Goal: Information Seeking & Learning: Learn about a topic

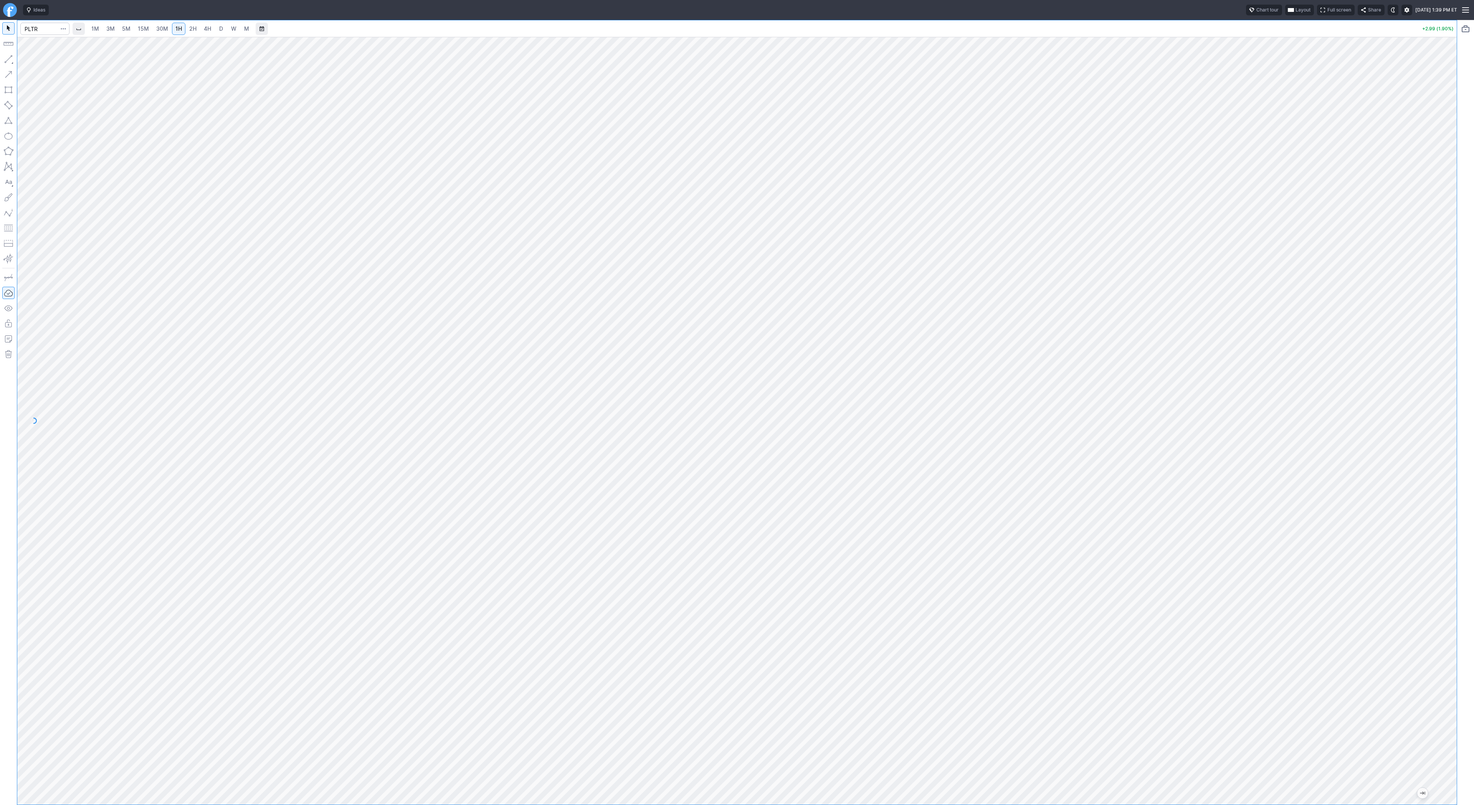
click at [114, 25] on span "3M" at bounding box center [110, 29] width 8 height 8
click at [223, 26] on link "D" at bounding box center [221, 29] width 12 height 12
click at [52, 33] on input "Search" at bounding box center [44, 29] width 49 height 12
type input "tem"
click at [61, 44] on span "pus AI Inc" at bounding box center [71, 45] width 21 height 6
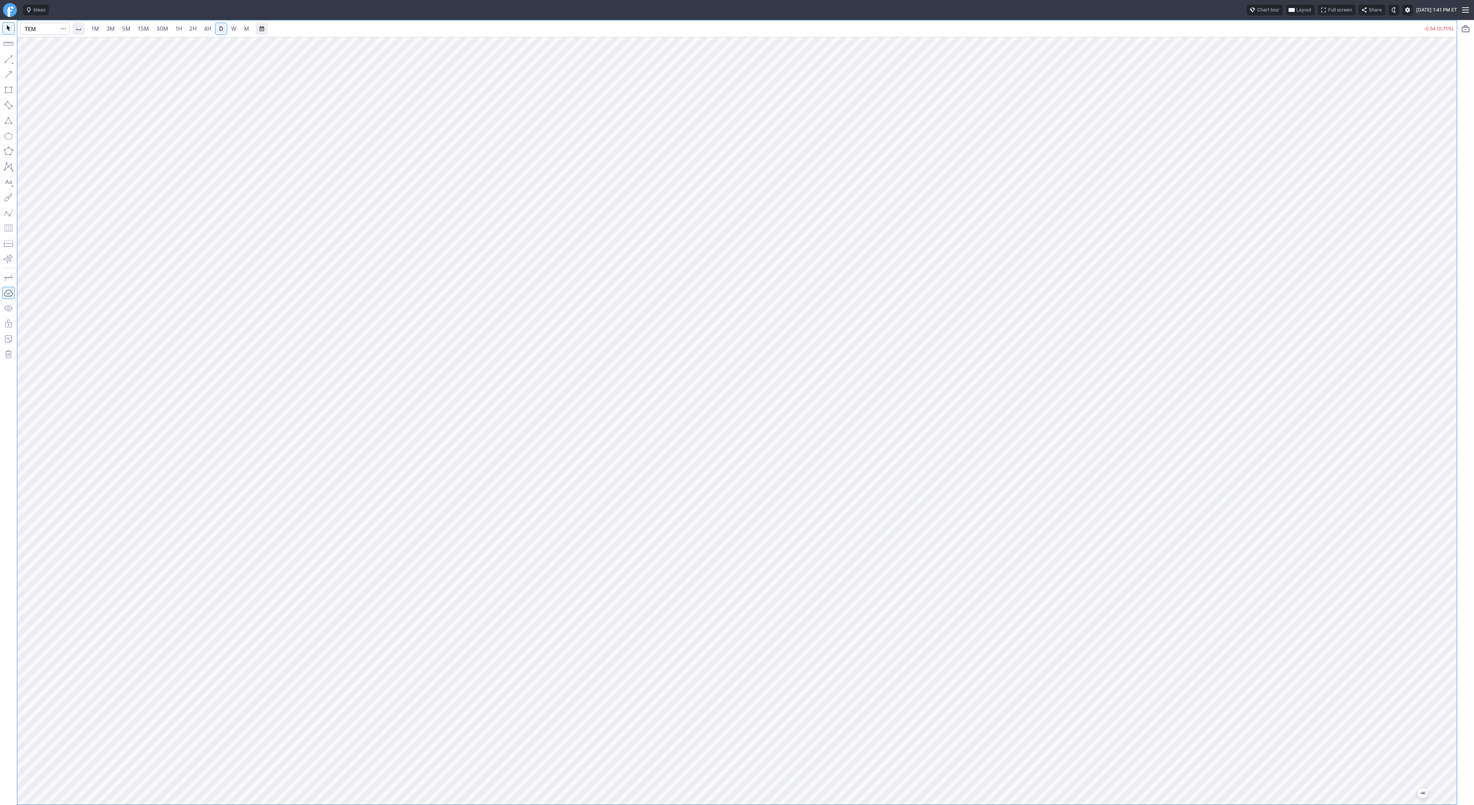
click at [129, 26] on span "5M" at bounding box center [126, 28] width 8 height 7
click at [0, 281] on html "Ideas Chart tour Layout Full screen Share Tue AUG 26 2025 1:43 PM ET 1M 3M 5M 1…" at bounding box center [737, 402] width 1474 height 805
click at [202, 26] on link "4H" at bounding box center [207, 29] width 14 height 12
click at [175, 26] on span "1H" at bounding box center [178, 28] width 7 height 7
click at [114, 26] on span "3M" at bounding box center [110, 28] width 8 height 7
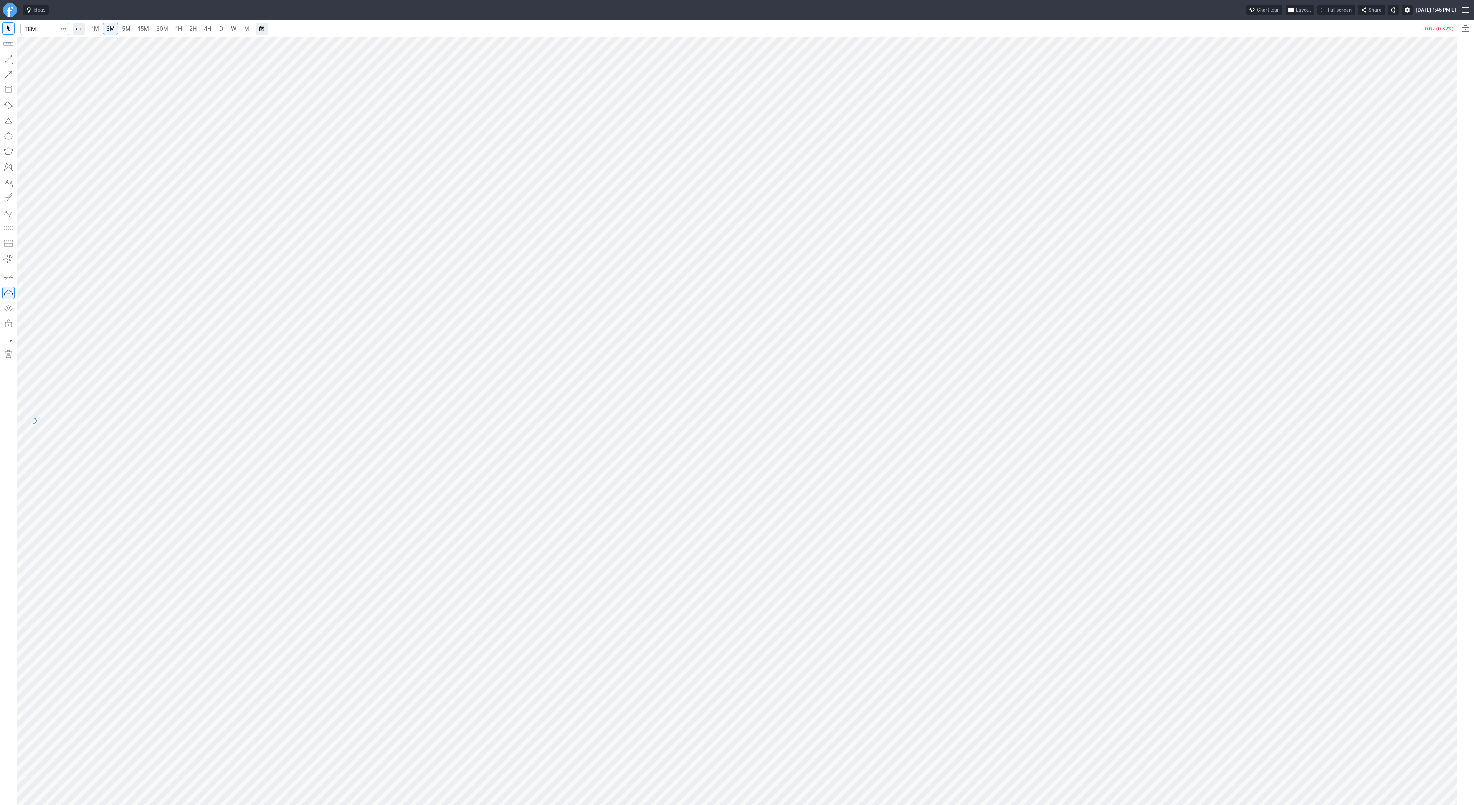
click at [153, 28] on link "30M" at bounding box center [162, 29] width 19 height 12
click at [41, 29] on input "Search" at bounding box center [44, 29] width 49 height 12
click at [52, 28] on input "Search" at bounding box center [44, 29] width 49 height 12
type input "pltr"
click at [191, 29] on span "2H" at bounding box center [192, 28] width 7 height 7
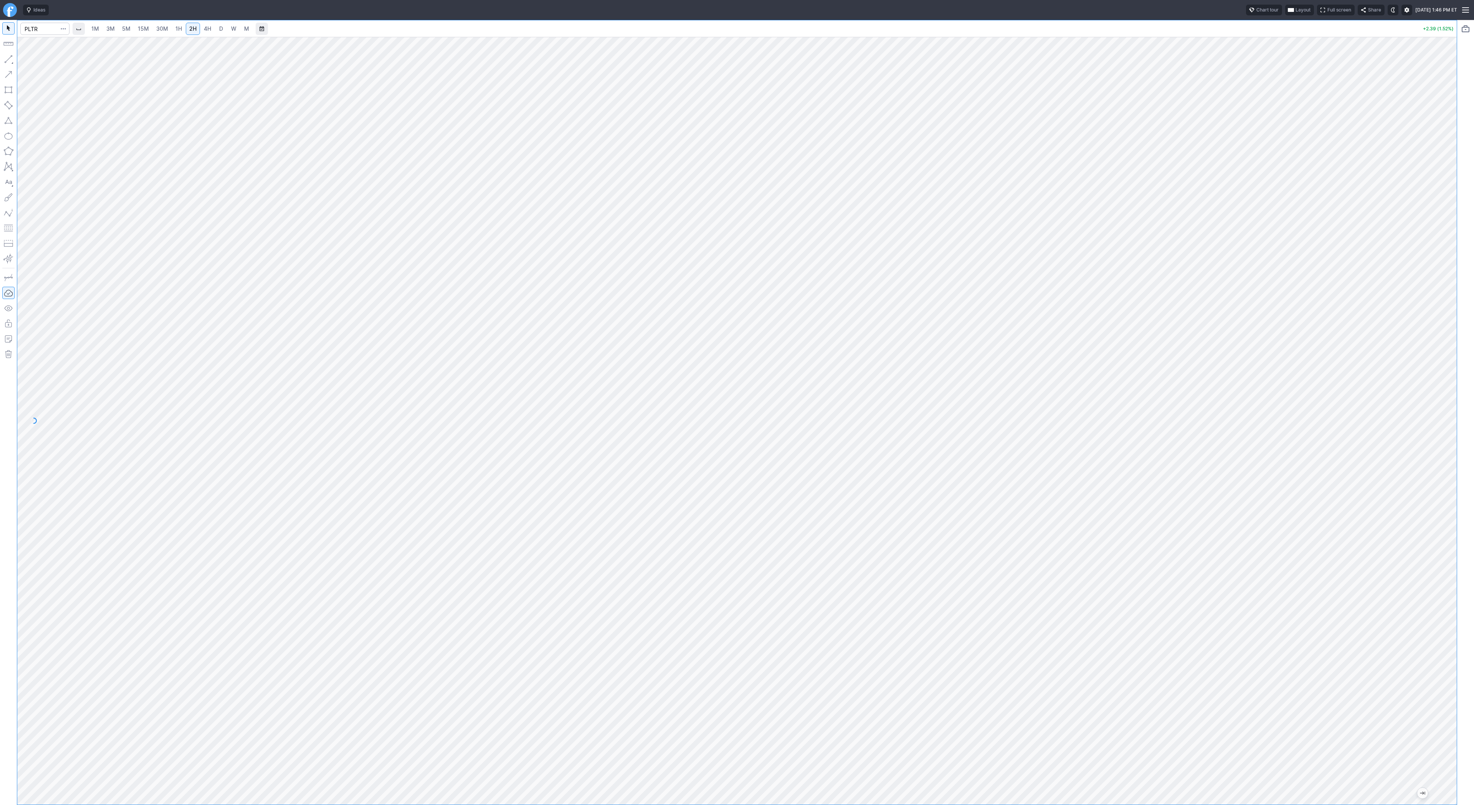
click at [142, 31] on span "15M" at bounding box center [143, 28] width 11 height 7
click at [172, 32] on link "1H" at bounding box center [178, 29] width 13 height 12
click at [10, 57] on button "button" at bounding box center [8, 59] width 12 height 12
click at [4, 58] on button "button" at bounding box center [8, 59] width 12 height 12
click at [33, 60] on span "Line" at bounding box center [44, 61] width 31 height 8
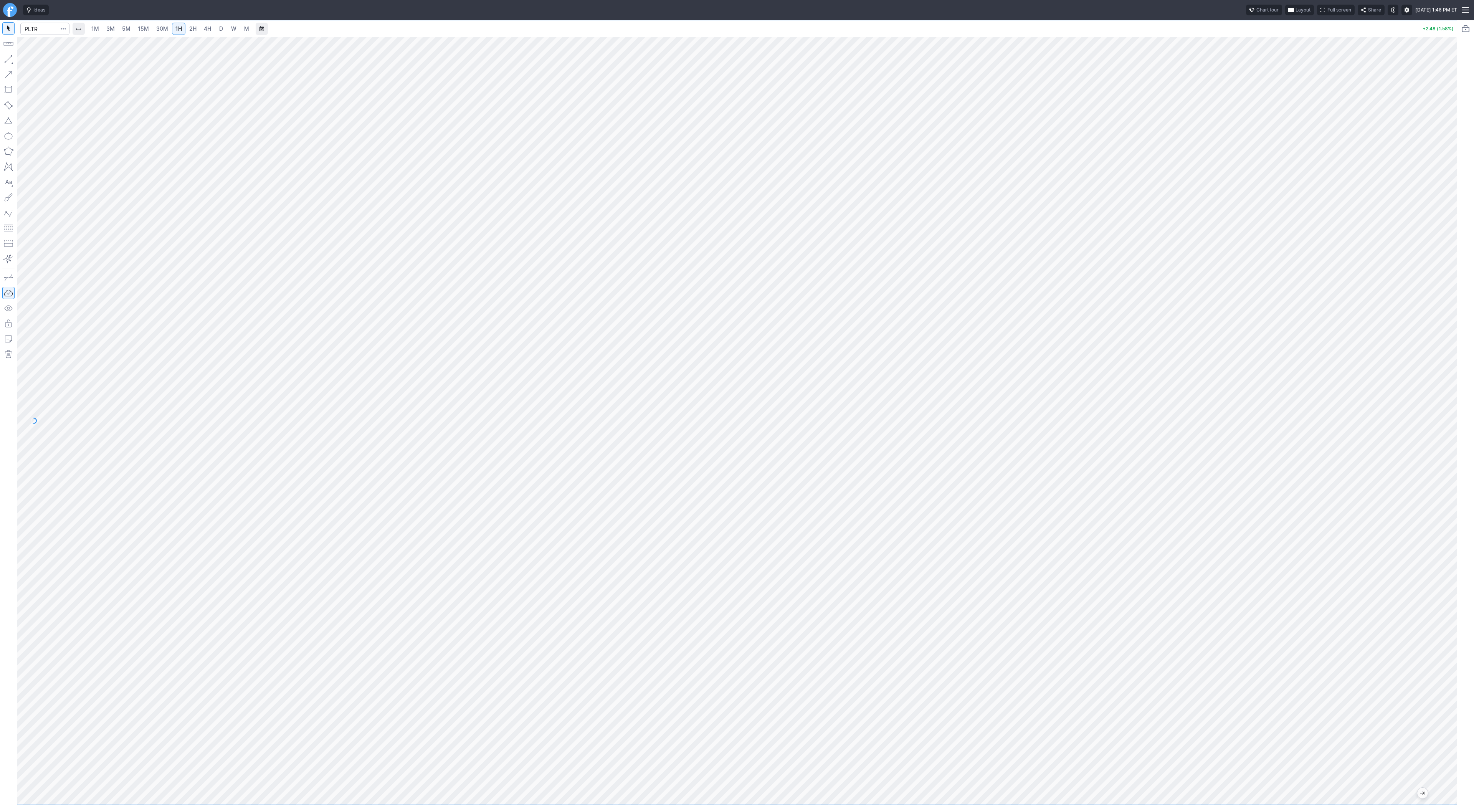
click at [108, 26] on span "3M" at bounding box center [110, 28] width 8 height 7
click at [146, 30] on span "15M" at bounding box center [143, 28] width 11 height 7
click at [183, 30] on link "1H" at bounding box center [178, 29] width 13 height 12
click at [41, 30] on input "Search" at bounding box center [44, 29] width 49 height 12
type input "coin"
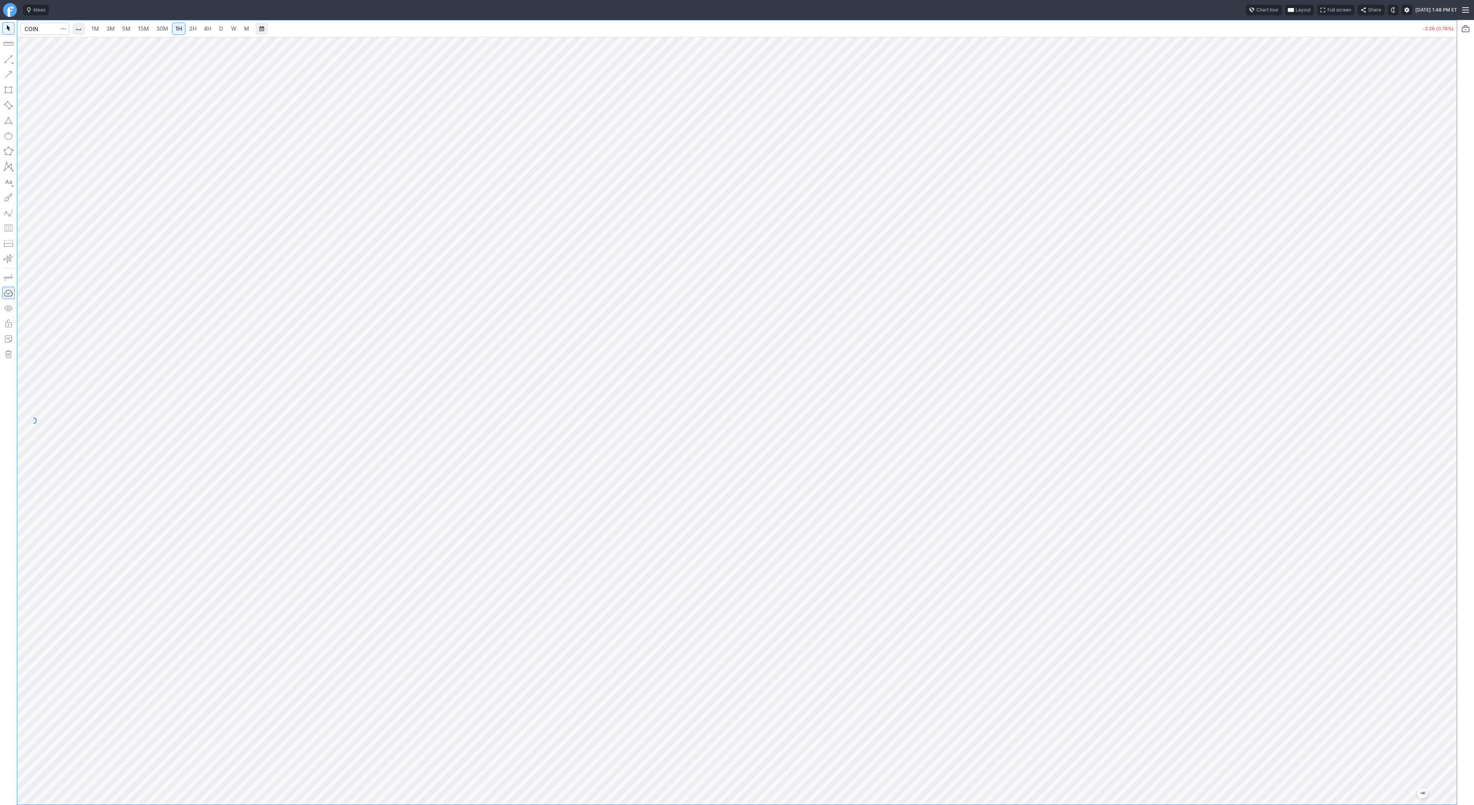
click at [224, 28] on link "D" at bounding box center [221, 29] width 12 height 12
click at [122, 31] on span "5M" at bounding box center [126, 28] width 8 height 7
click at [47, 27] on input "Search" at bounding box center [44, 29] width 49 height 12
type input "nvda"
click at [48, 43] on span "NVDA" at bounding box center [39, 45] width 25 height 7
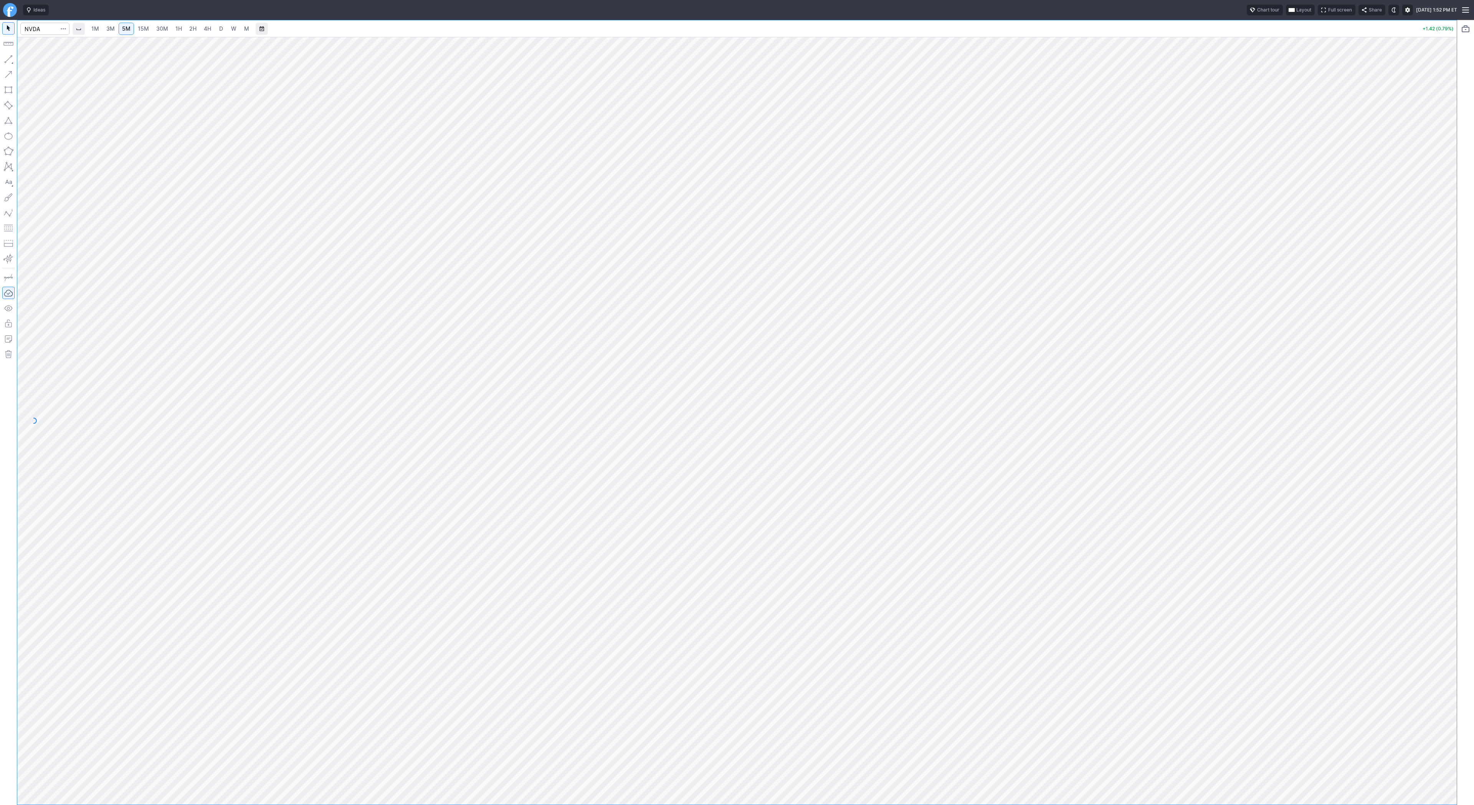
click at [43, 31] on input "Search" at bounding box center [44, 29] width 49 height 12
type input "pltr"
click at [219, 28] on span "D" at bounding box center [221, 28] width 4 height 7
click at [117, 26] on link "3M" at bounding box center [110, 29] width 15 height 12
click at [160, 29] on span "30M" at bounding box center [162, 28] width 12 height 7
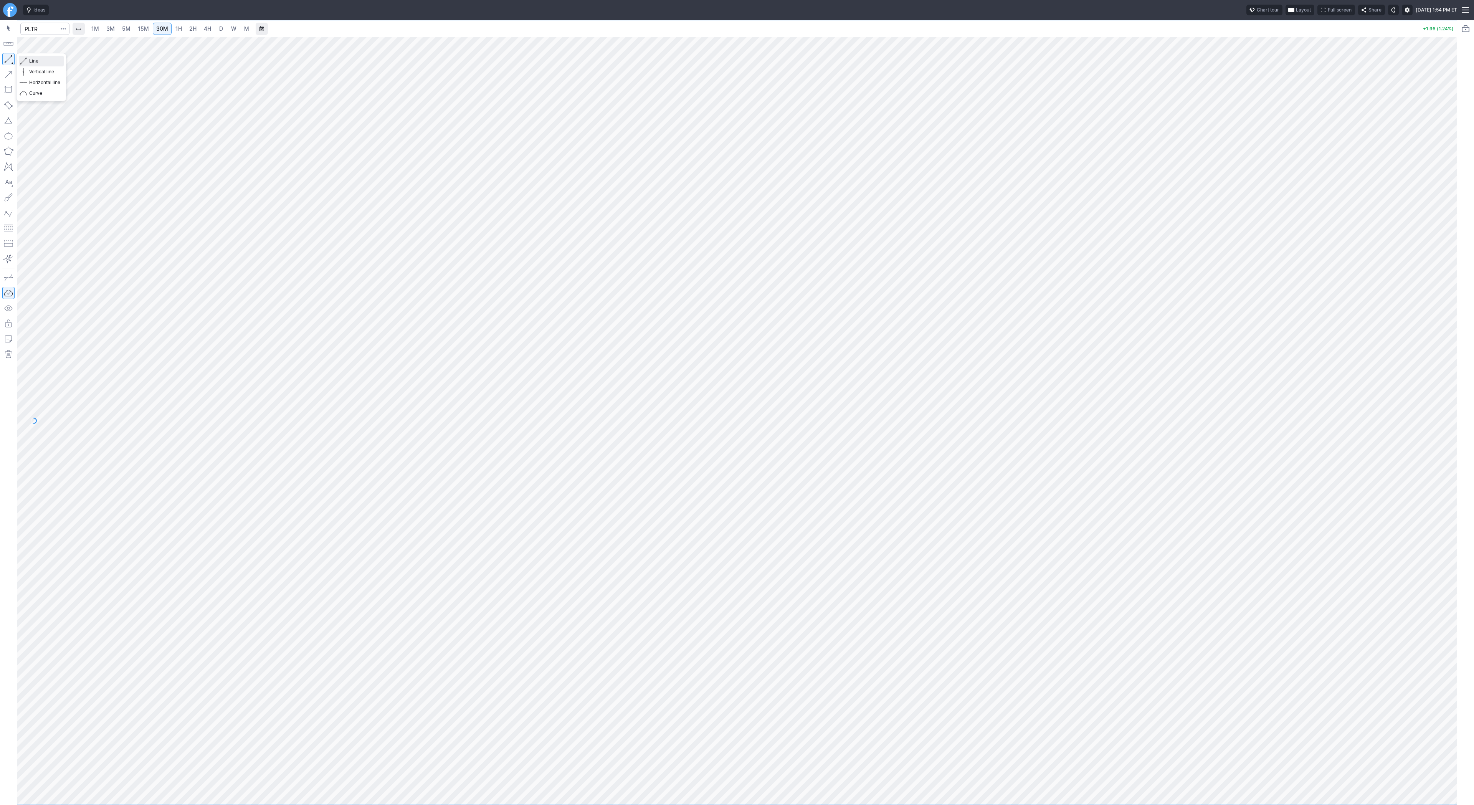
click at [36, 63] on span "Line" at bounding box center [44, 61] width 31 height 8
click at [41, 60] on span "Line" at bounding box center [44, 61] width 31 height 8
click at [36, 25] on input "Search" at bounding box center [44, 29] width 49 height 12
type input "pltd"
click at [50, 63] on span "Line" at bounding box center [44, 61] width 31 height 8
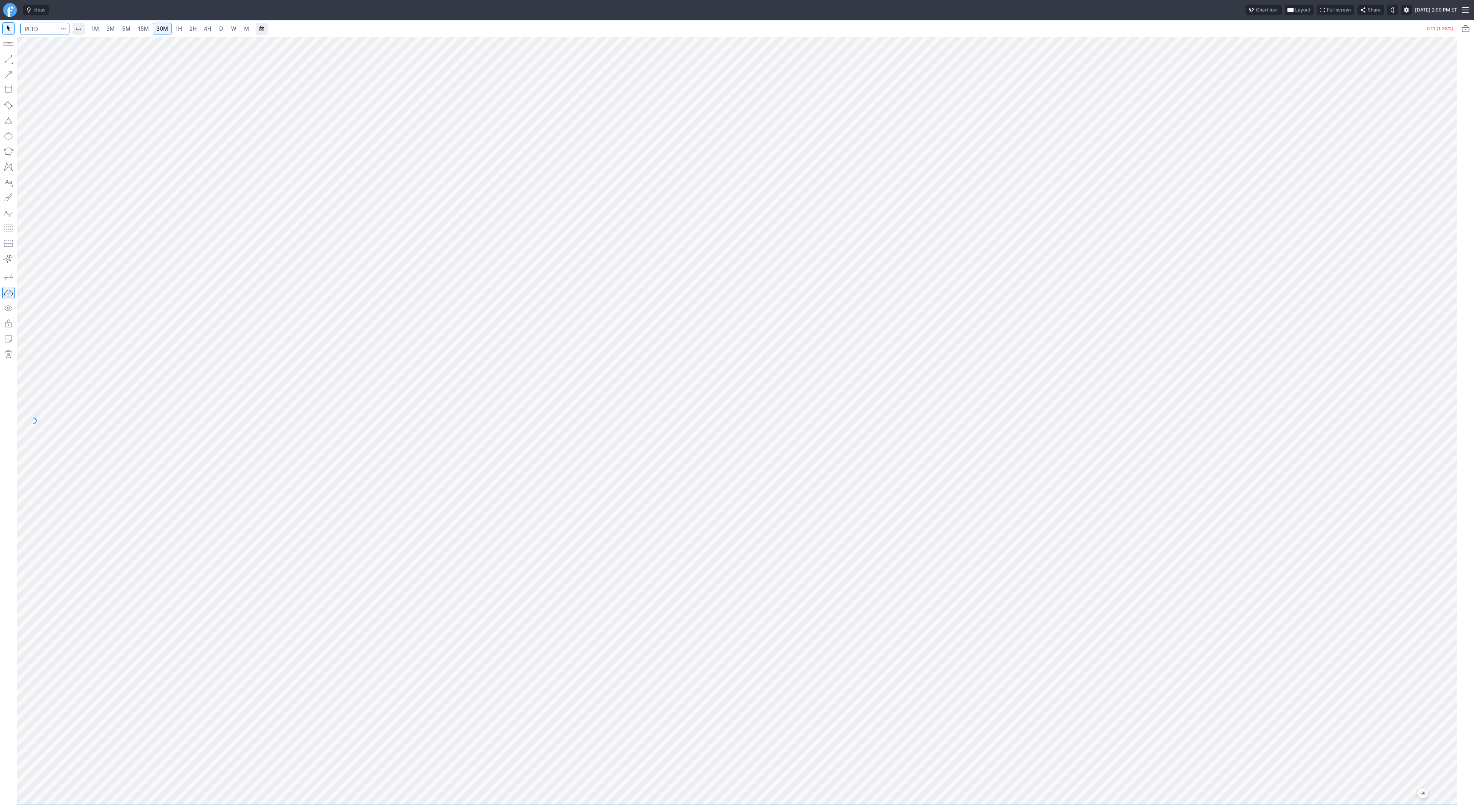
click at [31, 28] on input "Search" at bounding box center [44, 29] width 49 height 12
type input "hut"
click at [220, 26] on span "D" at bounding box center [221, 28] width 4 height 7
click at [12, 56] on button "button" at bounding box center [8, 59] width 12 height 12
click at [46, 25] on input "Search" at bounding box center [44, 29] width 49 height 12
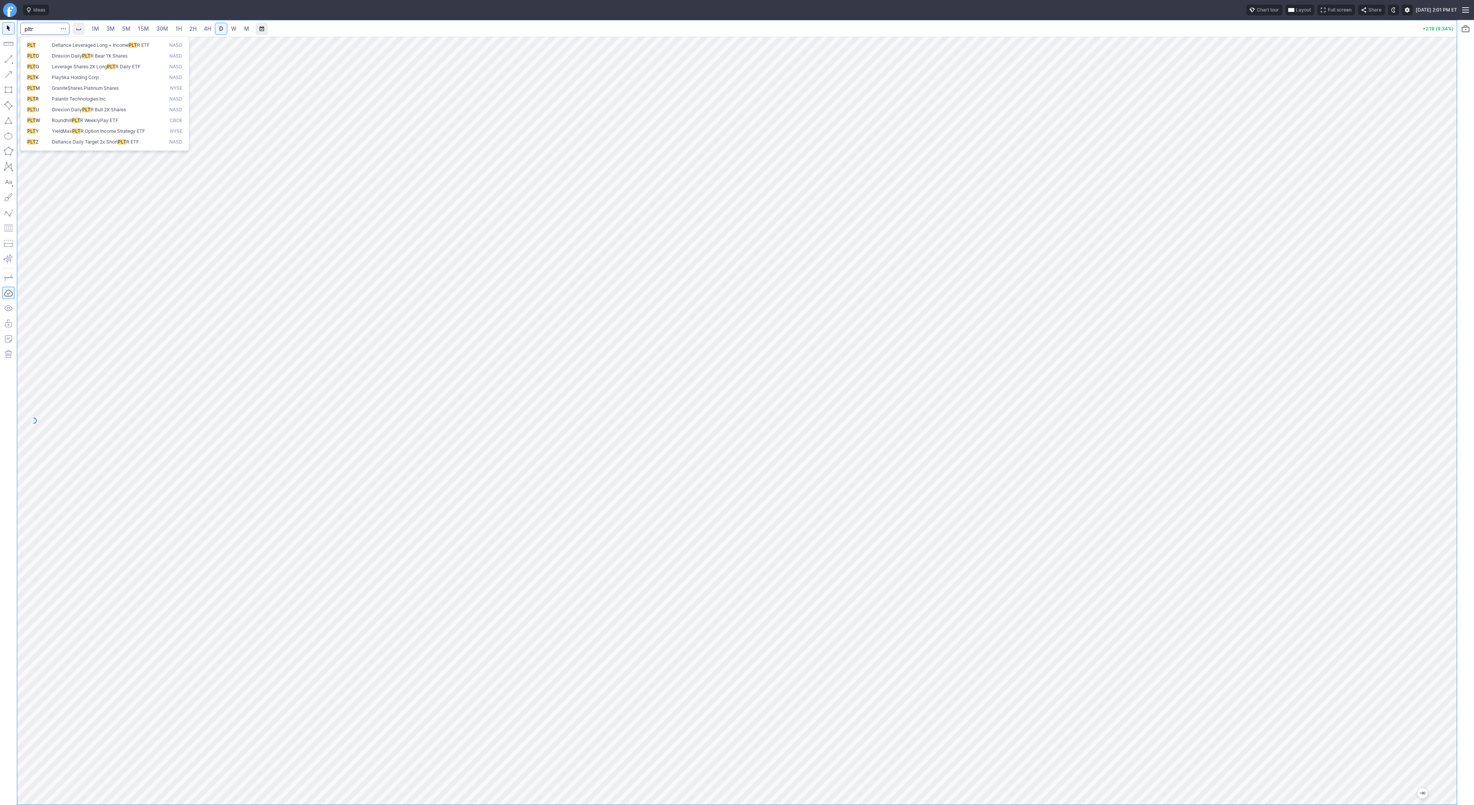
type input "pltr"
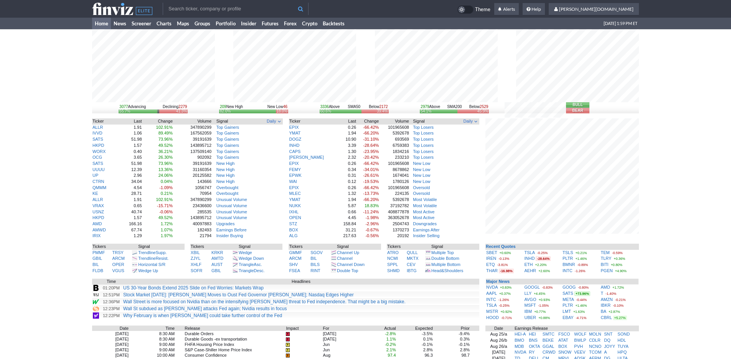
drag, startPoint x: 0, startPoint y: 0, endPoint x: 28, endPoint y: 44, distance: 52.1
click at [28, 44] on div "3077 Advancing Declining 2279 55.7% 41.3% 209 New High New Low 46 82.0% 18.0% 3…" at bounding box center [365, 245] width 731 height 432
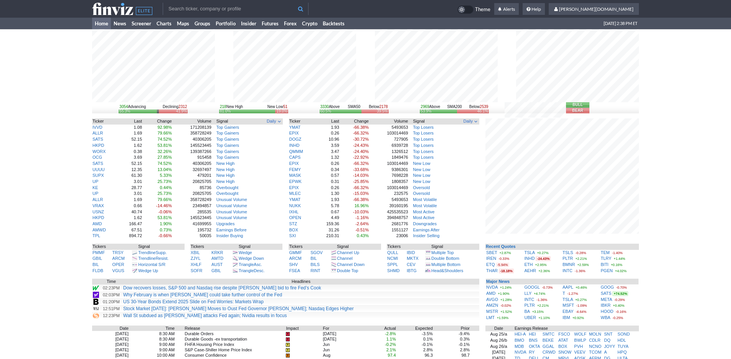
click at [695, 260] on div "3054 Advancing Declining 2312 55.3% 41.9% 218 New High New Low 51 81.0% 19.0% 3…" at bounding box center [365, 245] width 731 height 432
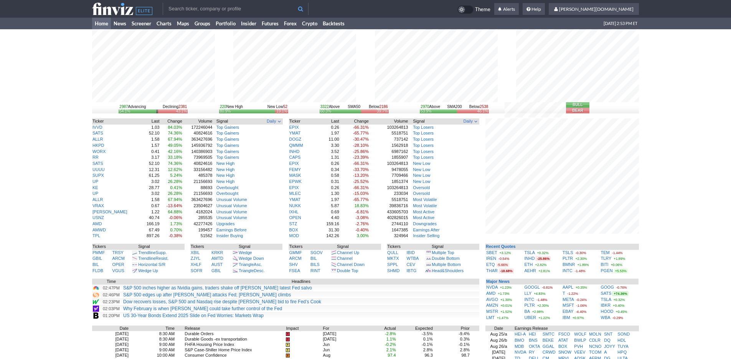
click at [95, 23] on link "Home" at bounding box center [101, 24] width 19 height 12
drag, startPoint x: 0, startPoint y: 0, endPoint x: 46, endPoint y: 134, distance: 141.8
click at [46, 134] on div "2987 Advancing Declining 2381 54.1% 43.1% 220 New High New Low 52 80.9% 19.1% 3…" at bounding box center [365, 245] width 731 height 432
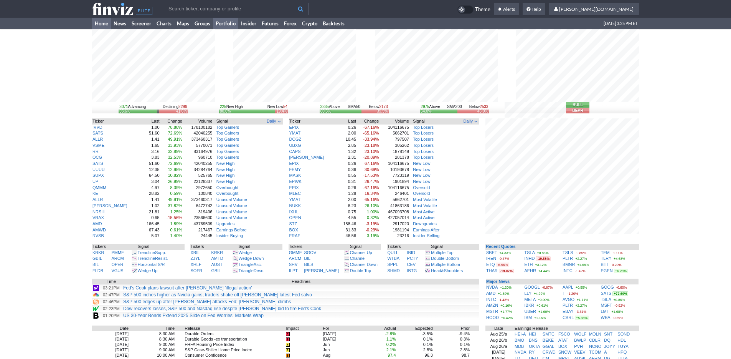
click at [229, 25] on link "Portfolio" at bounding box center [225, 24] width 25 height 12
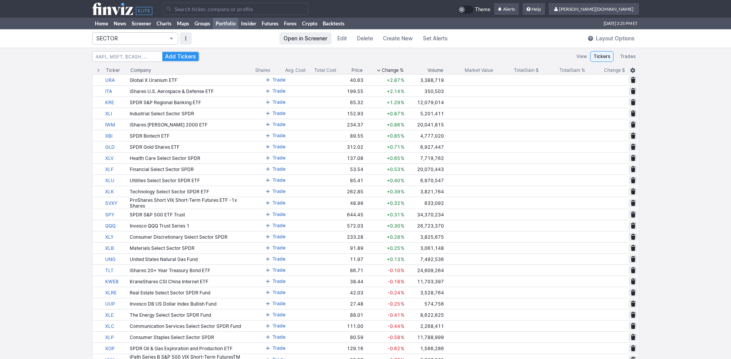
click at [172, 38] on span "Portfolio" at bounding box center [171, 38] width 5 height 6
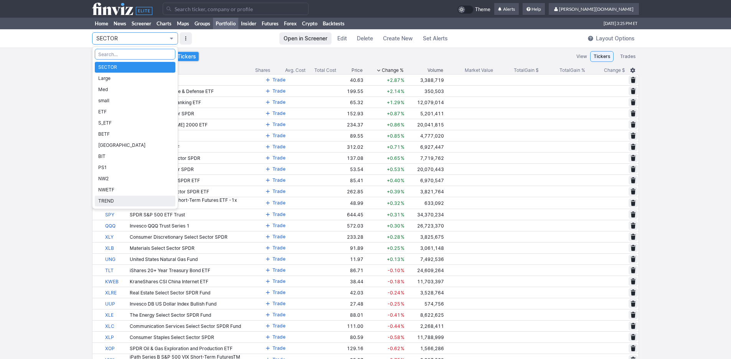
click at [141, 197] on span "TREND" at bounding box center [135, 201] width 74 height 8
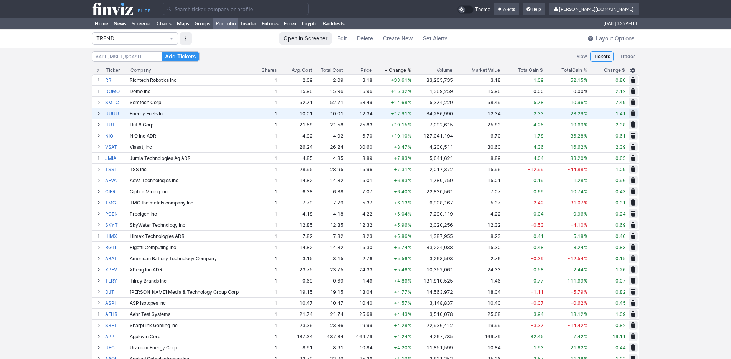
click at [397, 68] on span "Change %" at bounding box center [400, 70] width 22 height 8
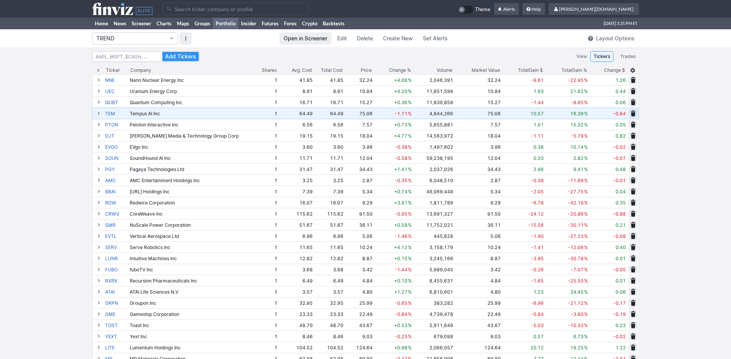
click at [399, 68] on span "Change %" at bounding box center [400, 70] width 22 height 8
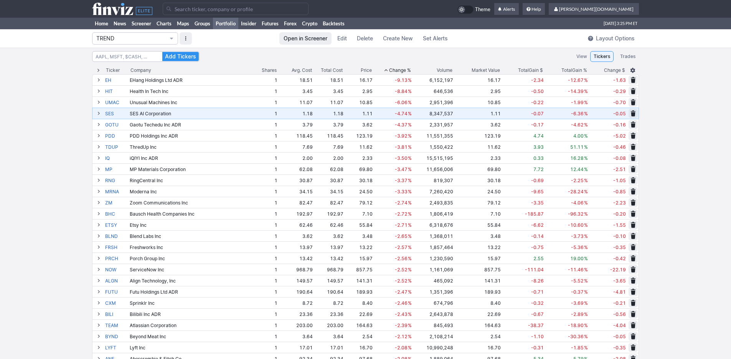
click at [399, 68] on span "Change %" at bounding box center [400, 70] width 22 height 8
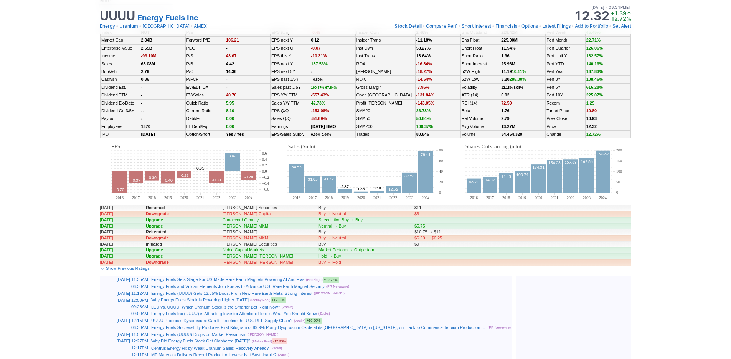
scroll to position [239, 0]
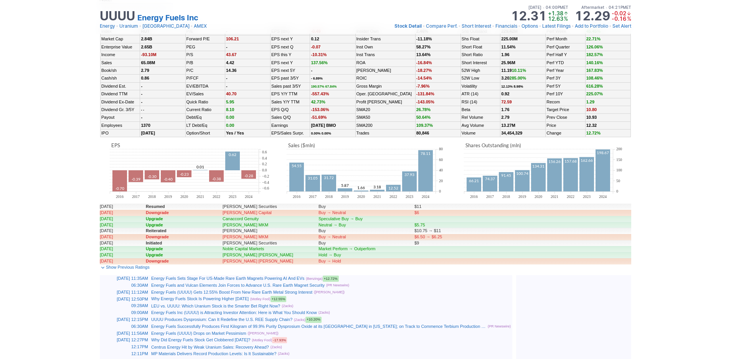
scroll to position [0, 8]
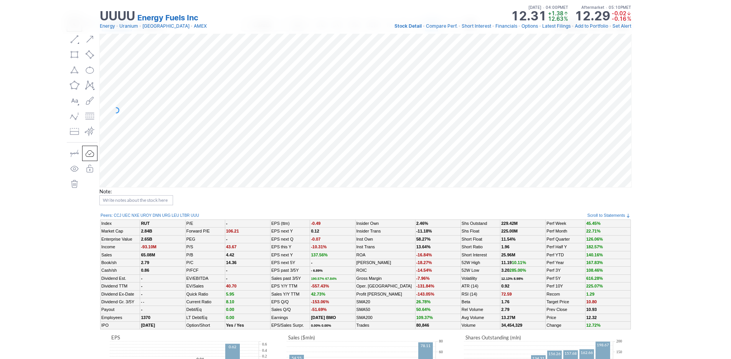
scroll to position [8, 0]
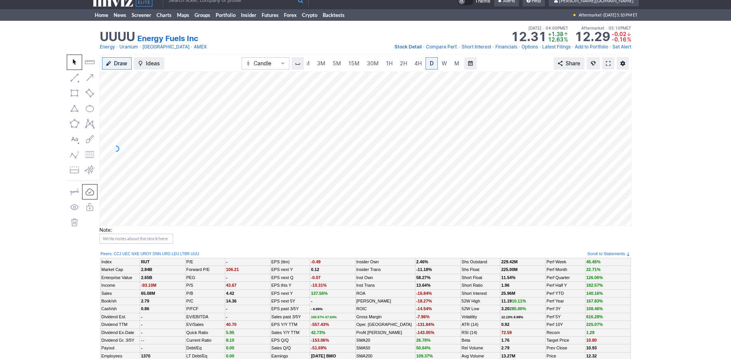
click at [114, 2] on use at bounding box center [122, 0] width 60 height 12
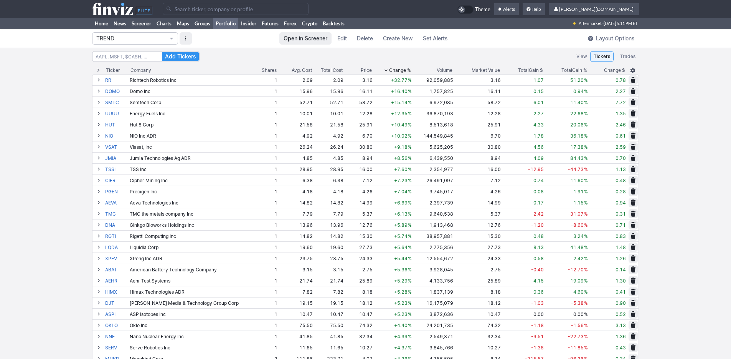
click at [108, 14] on use at bounding box center [122, 9] width 60 height 12
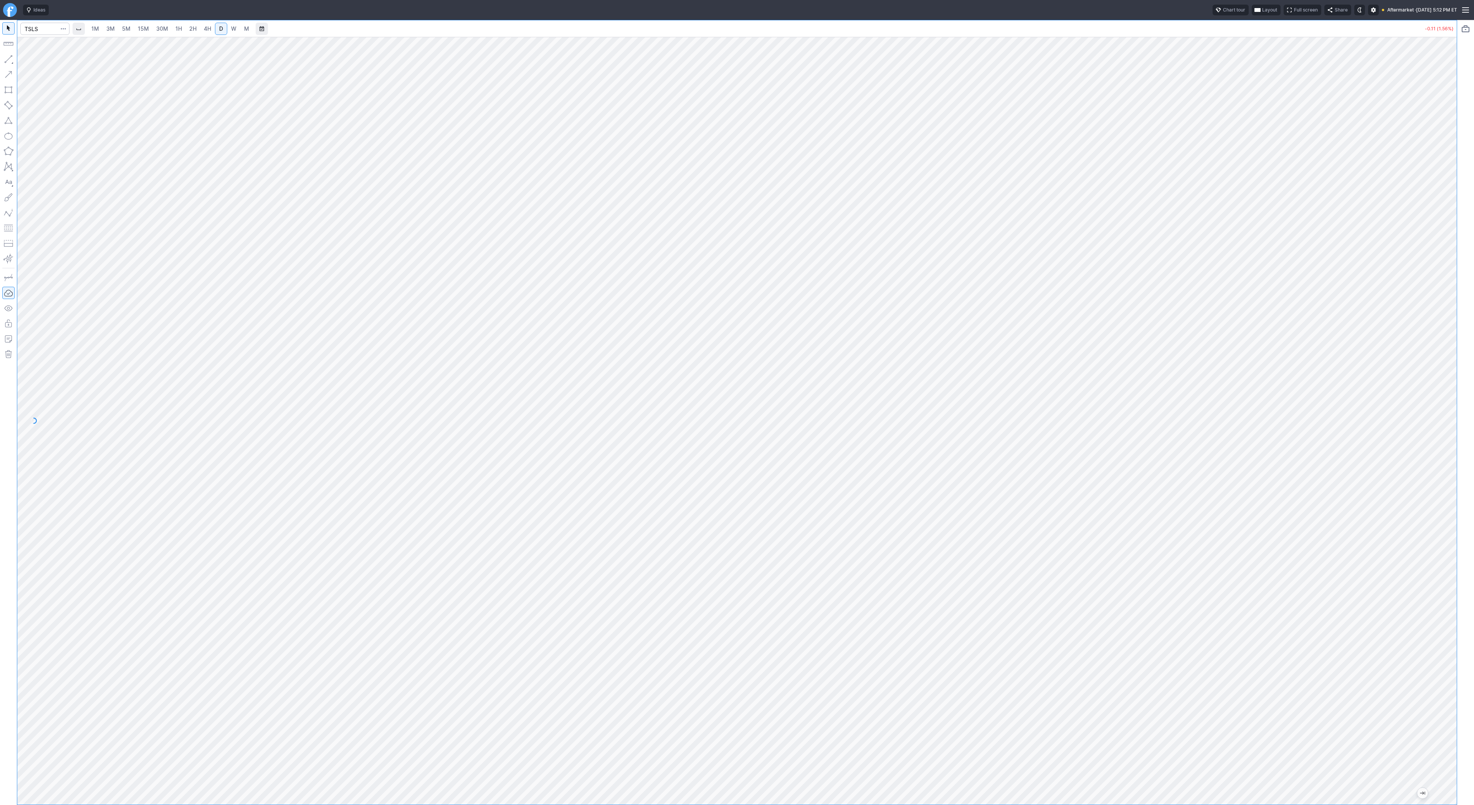
click at [1433, 475] on div at bounding box center [737, 421] width 1440 height 768
click at [46, 27] on input "Search" at bounding box center [44, 29] width 49 height 12
type input "pltr"
click at [49, 32] on input "Search" at bounding box center [44, 29] width 49 height 12
type input "eth"
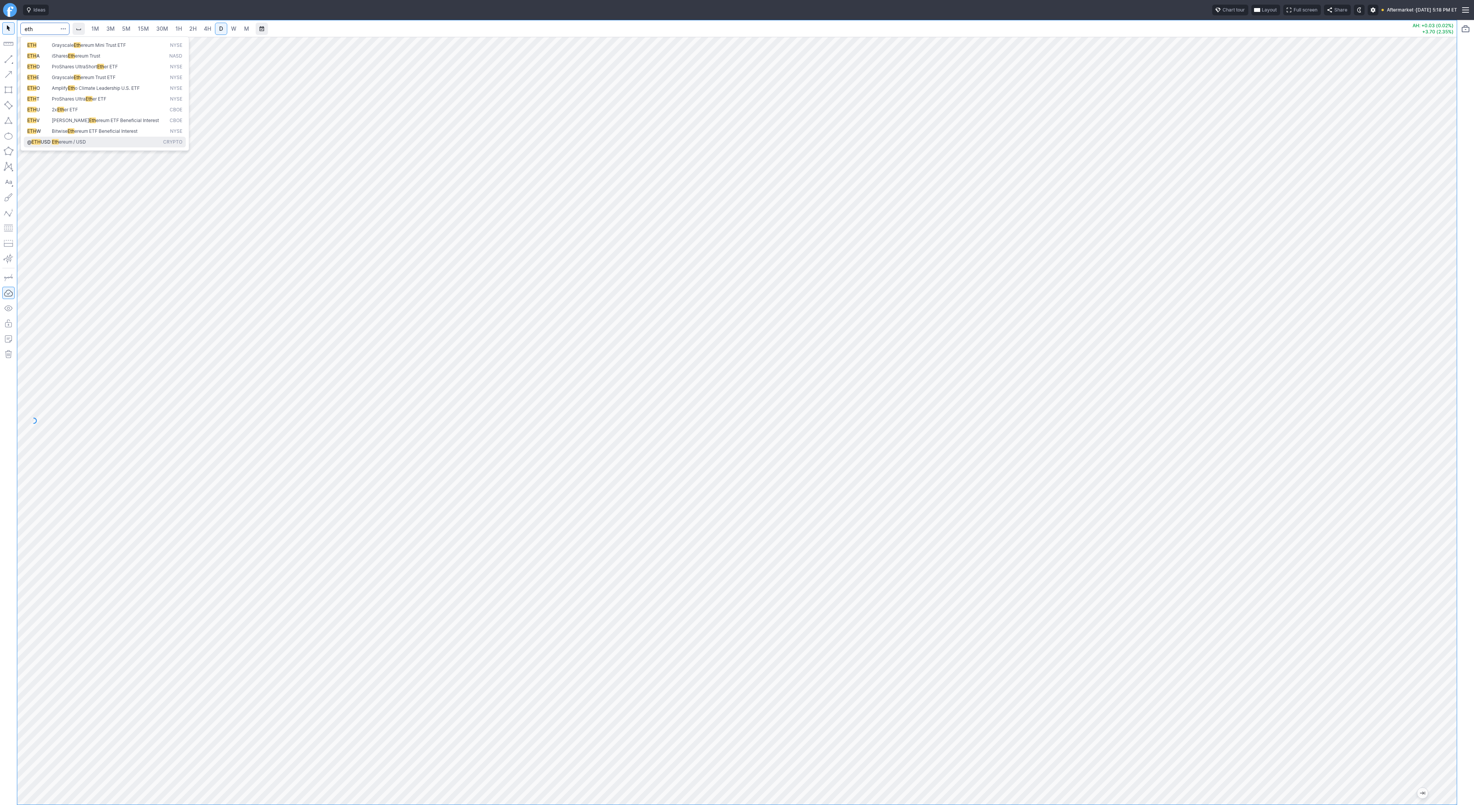
click at [102, 137] on button "@ ETH USD Eth ereum / USD Crypto" at bounding box center [105, 142] width 162 height 11
click at [144, 27] on span "15M" at bounding box center [143, 28] width 11 height 7
click at [180, 28] on span "1H" at bounding box center [178, 28] width 7 height 7
click at [212, 31] on link "4H" at bounding box center [207, 29] width 14 height 12
click at [222, 31] on span "D" at bounding box center [220, 29] width 5 height 8
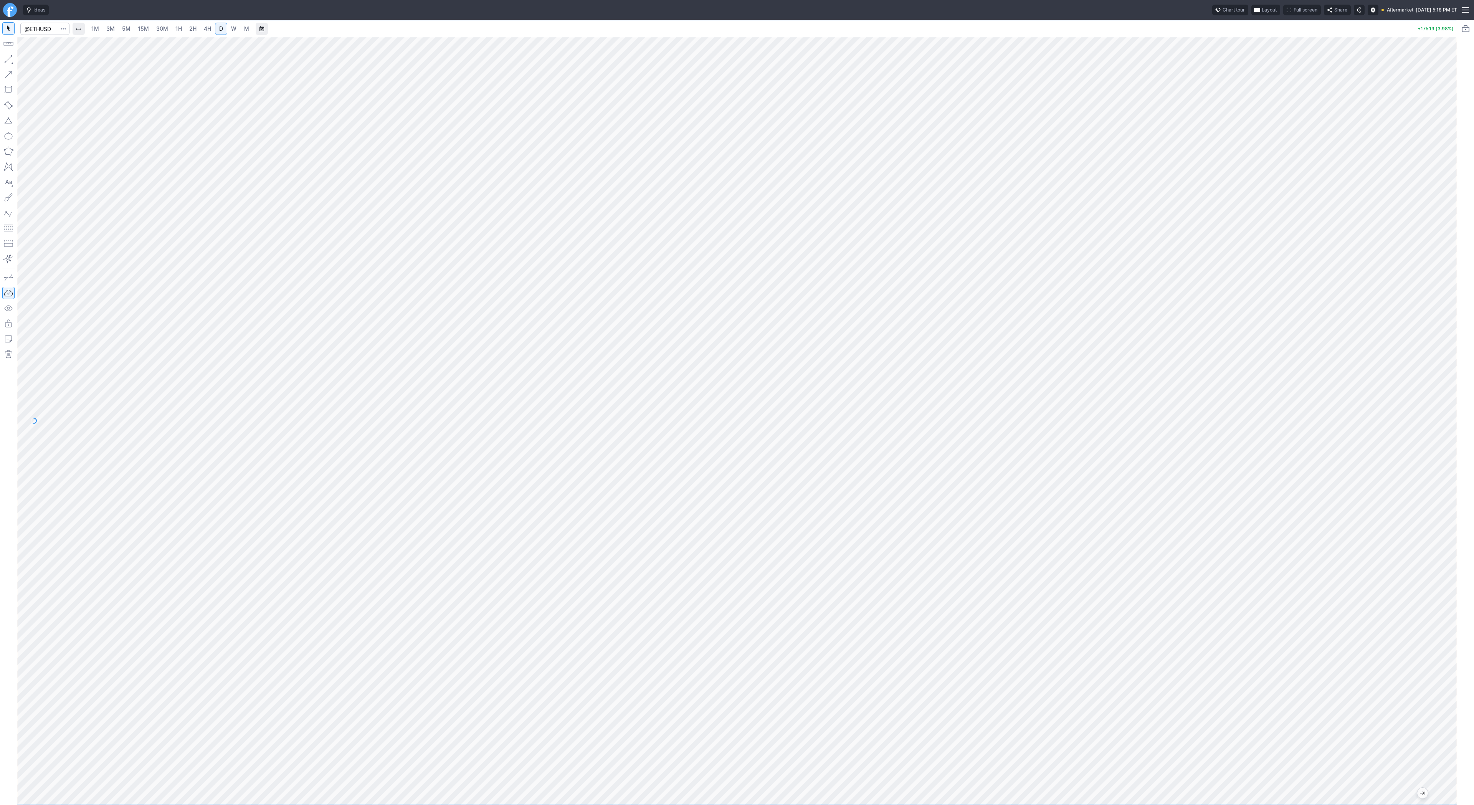
click at [1439, 478] on div at bounding box center [737, 421] width 1440 height 768
click at [228, 29] on link "W" at bounding box center [234, 29] width 12 height 12
click at [217, 29] on link "D" at bounding box center [221, 29] width 12 height 12
click at [1428, 467] on div at bounding box center [737, 421] width 1440 height 768
drag, startPoint x: 35, startPoint y: 61, endPoint x: 40, endPoint y: 78, distance: 17.8
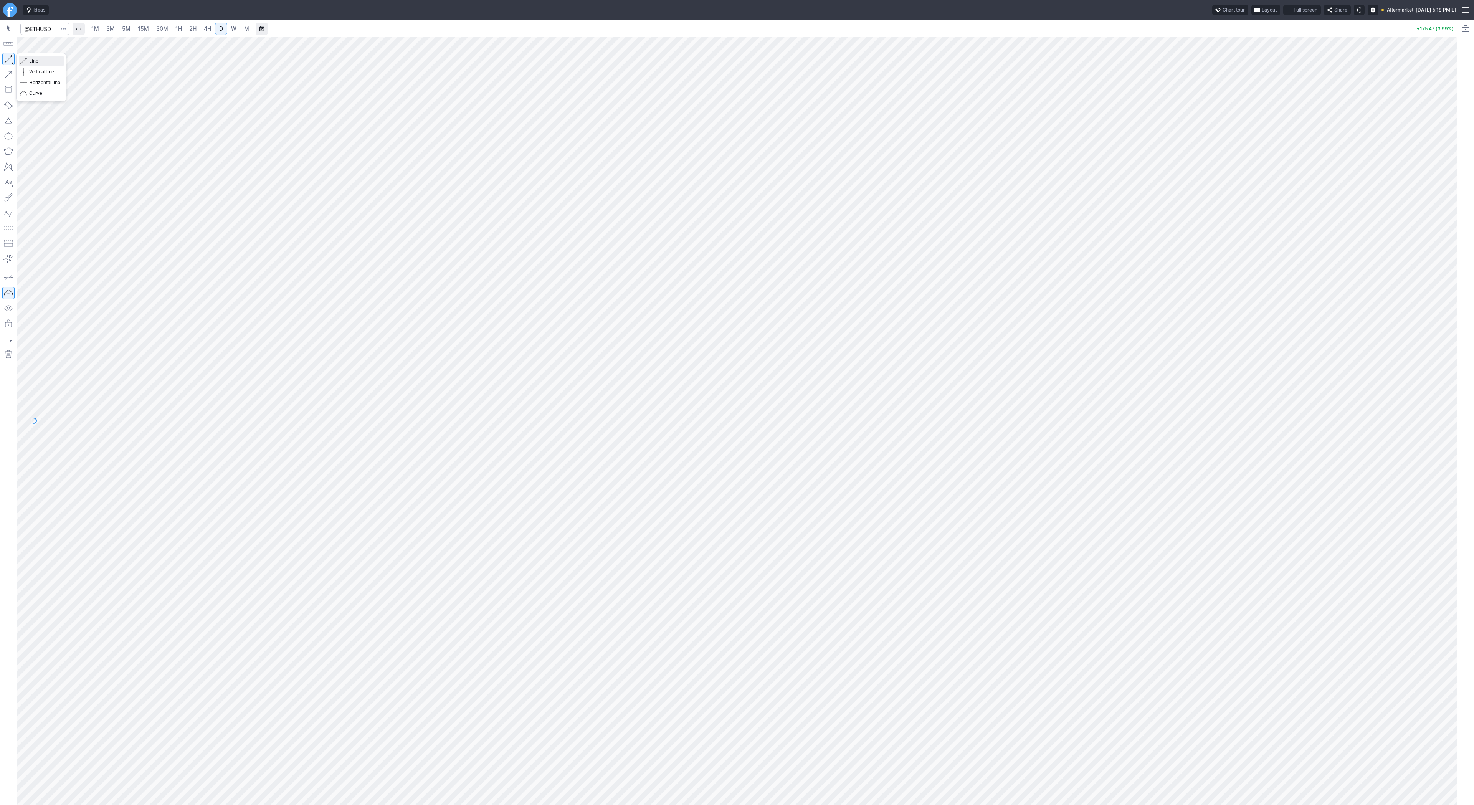
click at [36, 63] on span "Line" at bounding box center [44, 61] width 31 height 8
click at [5, 59] on button "button" at bounding box center [8, 59] width 12 height 12
click at [10, 60] on button "button" at bounding box center [8, 59] width 12 height 12
click at [45, 61] on span "Line" at bounding box center [44, 61] width 31 height 8
click at [39, 60] on span "Line" at bounding box center [44, 61] width 31 height 8
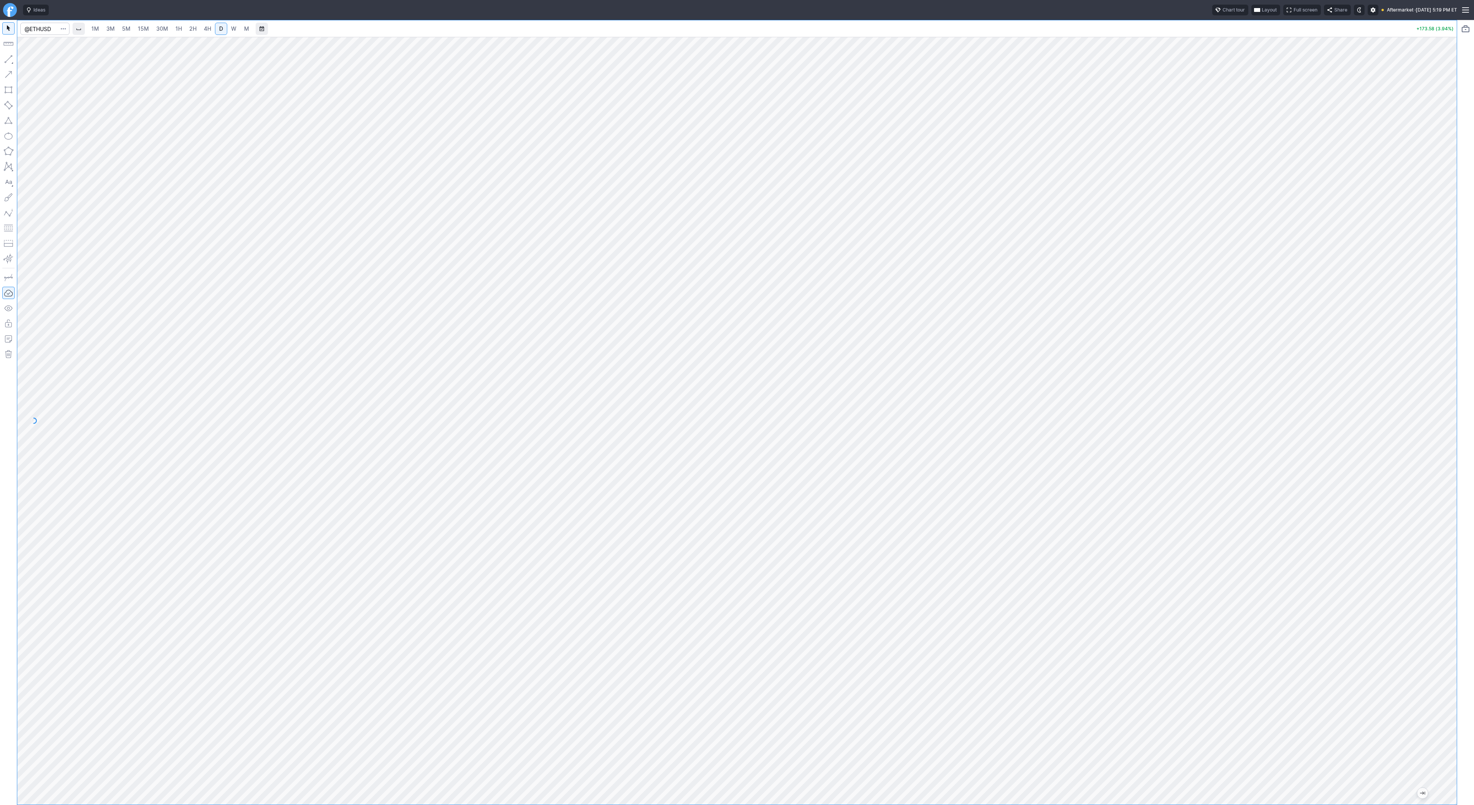
drag, startPoint x: 1445, startPoint y: 305, endPoint x: 1441, endPoint y: 362, distance: 56.6
click at [1441, 362] on div at bounding box center [1449, 419] width 16 height 749
click at [33, 58] on span "Line" at bounding box center [44, 61] width 31 height 8
click at [26, 61] on span "button" at bounding box center [24, 61] width 5 height 11
click at [44, 31] on input "Search" at bounding box center [44, 29] width 49 height 12
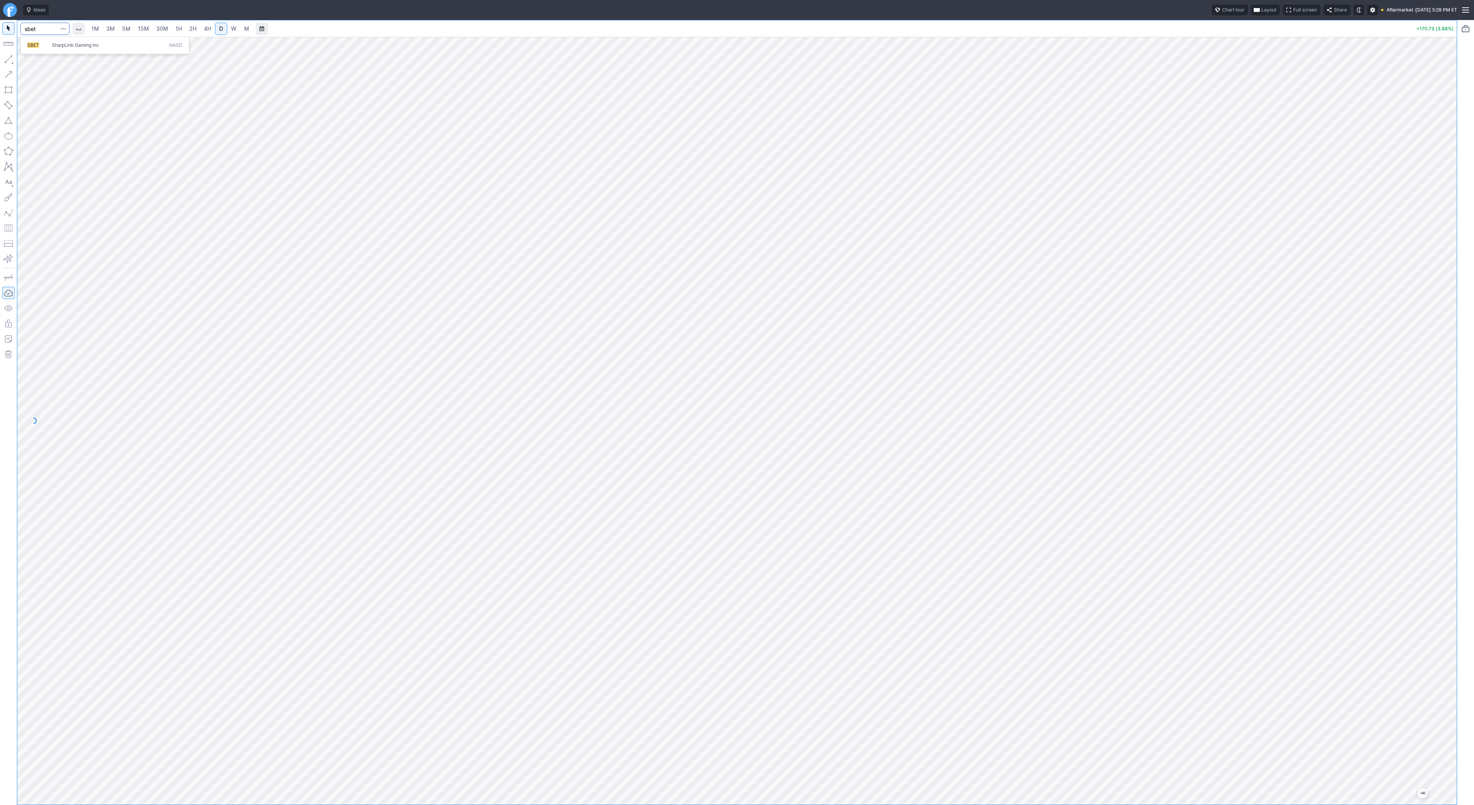
type input "sbet"
click at [195, 28] on link "2H" at bounding box center [193, 29] width 14 height 12
click at [223, 27] on link "D" at bounding box center [221, 29] width 12 height 12
click at [9, 60] on button "button" at bounding box center [8, 59] width 12 height 12
click at [40, 60] on span "Line" at bounding box center [44, 61] width 31 height 8
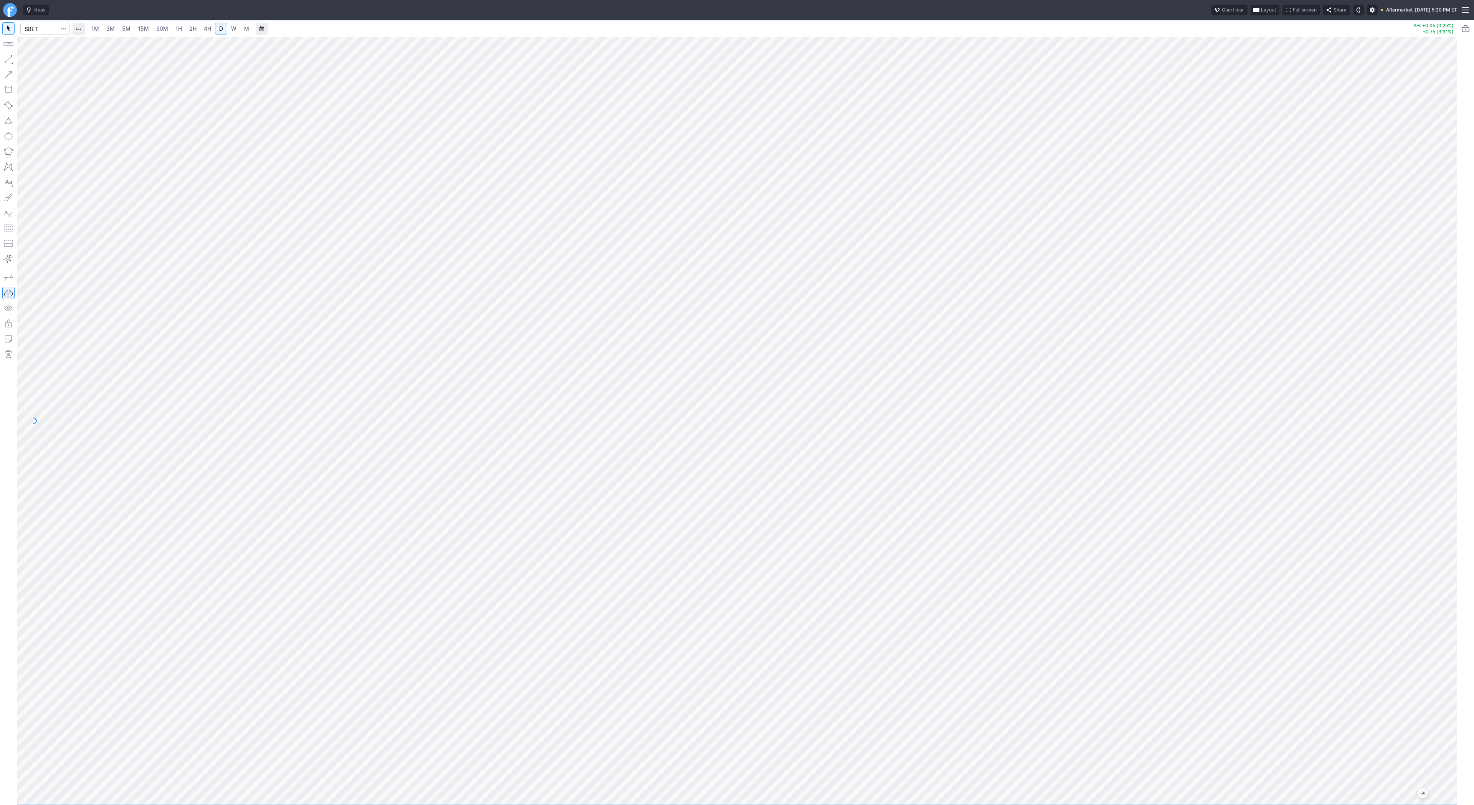
click at [208, 28] on span "4H" at bounding box center [207, 28] width 7 height 7
click at [36, 61] on span "Line" at bounding box center [44, 61] width 31 height 8
click at [176, 29] on span "1H" at bounding box center [178, 28] width 7 height 7
click at [40, 63] on span "Line" at bounding box center [44, 61] width 31 height 8
click at [12, 58] on button "button" at bounding box center [8, 59] width 12 height 12
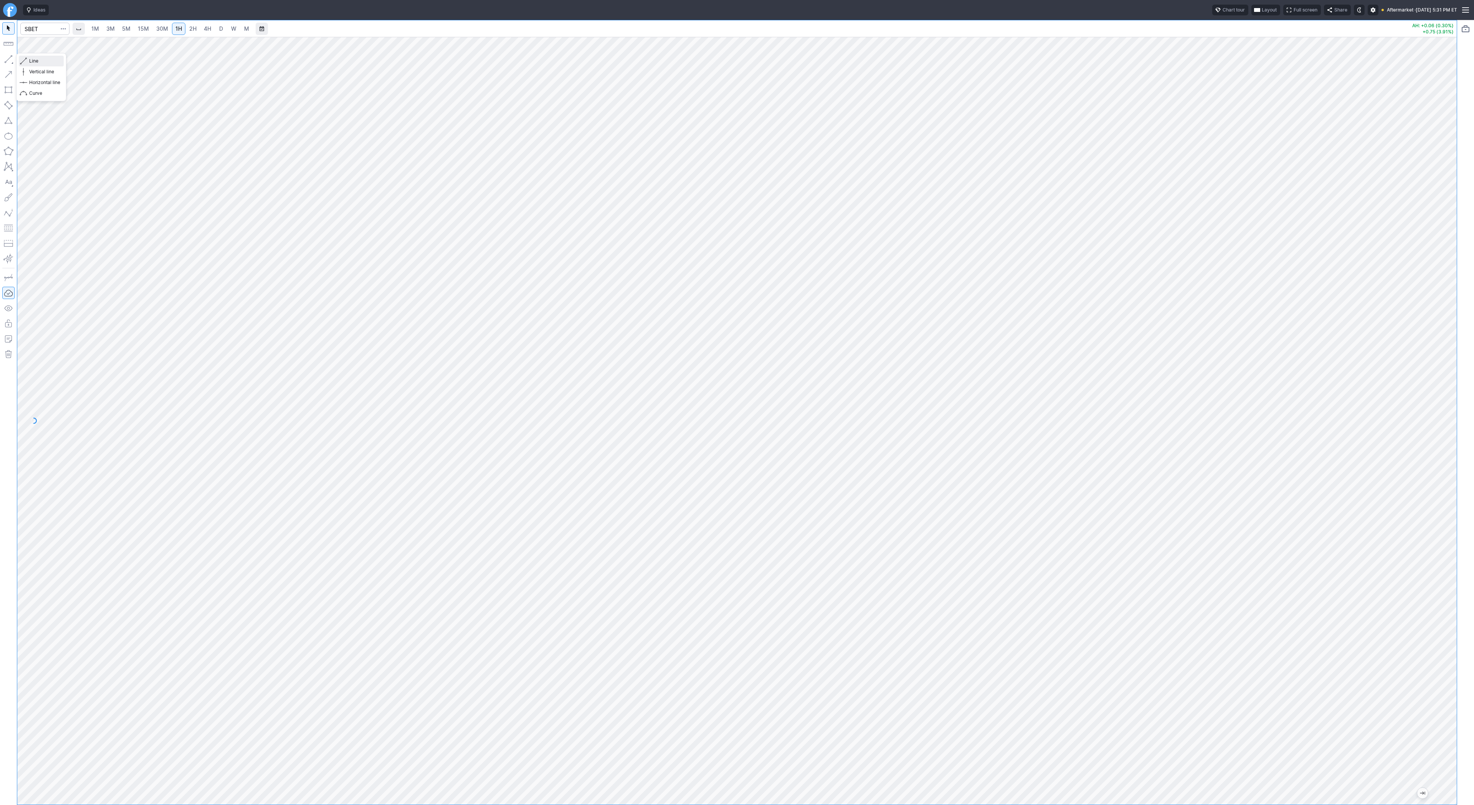
click at [32, 60] on span "Line" at bounding box center [44, 61] width 31 height 8
click at [35, 61] on span "Line" at bounding box center [44, 61] width 31 height 8
click at [37, 62] on span "Line" at bounding box center [44, 61] width 31 height 8
click at [145, 29] on span "15M" at bounding box center [143, 28] width 11 height 7
click at [193, 30] on span "2H" at bounding box center [192, 28] width 7 height 7
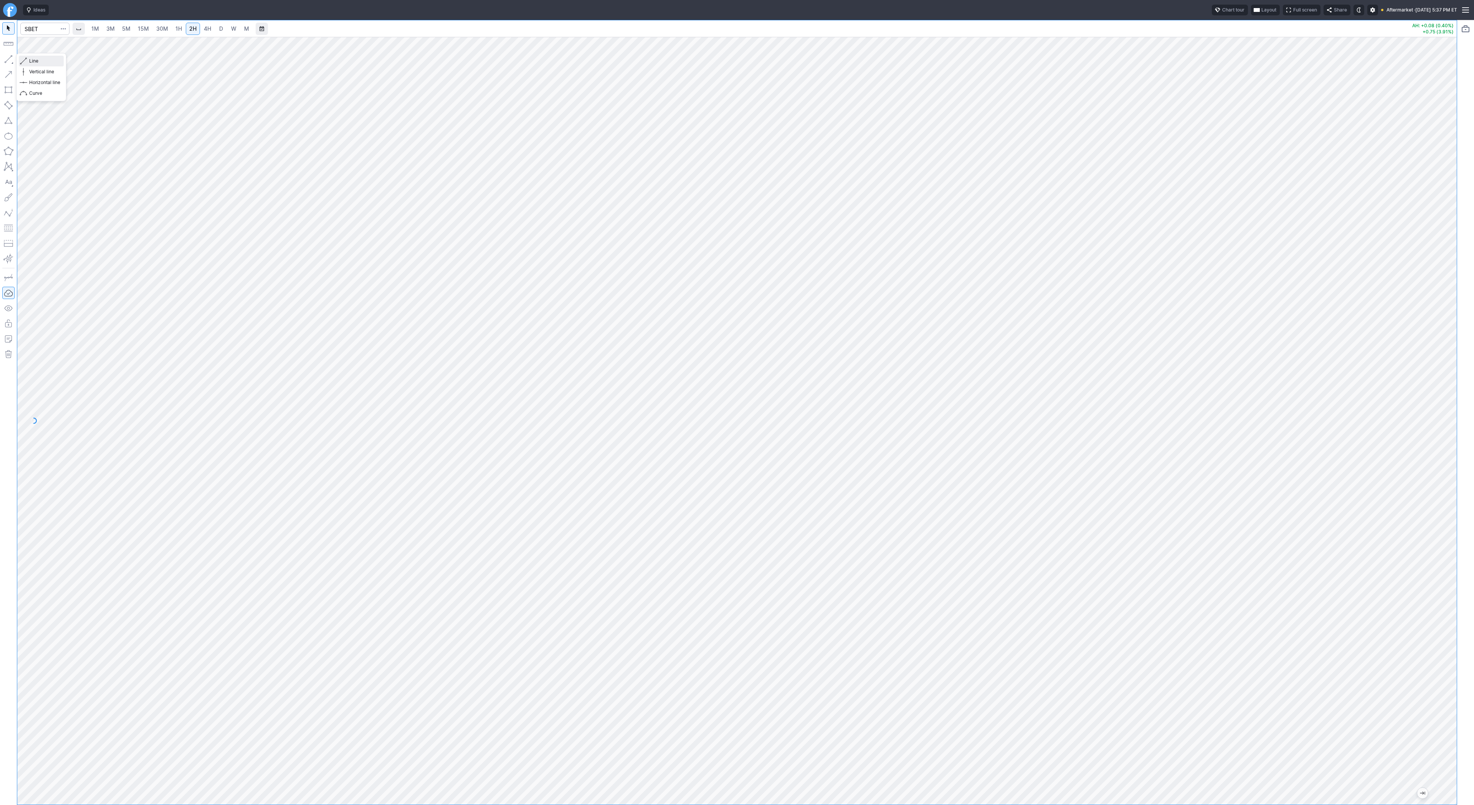
click at [37, 61] on span "Line" at bounding box center [44, 61] width 31 height 8
click at [40, 25] on input "Search" at bounding box center [44, 29] width 49 height 12
type input "crnc"
click at [63, 47] on span "Cerence Inc" at bounding box center [65, 45] width 26 height 6
click at [210, 28] on span "4H" at bounding box center [207, 28] width 7 height 7
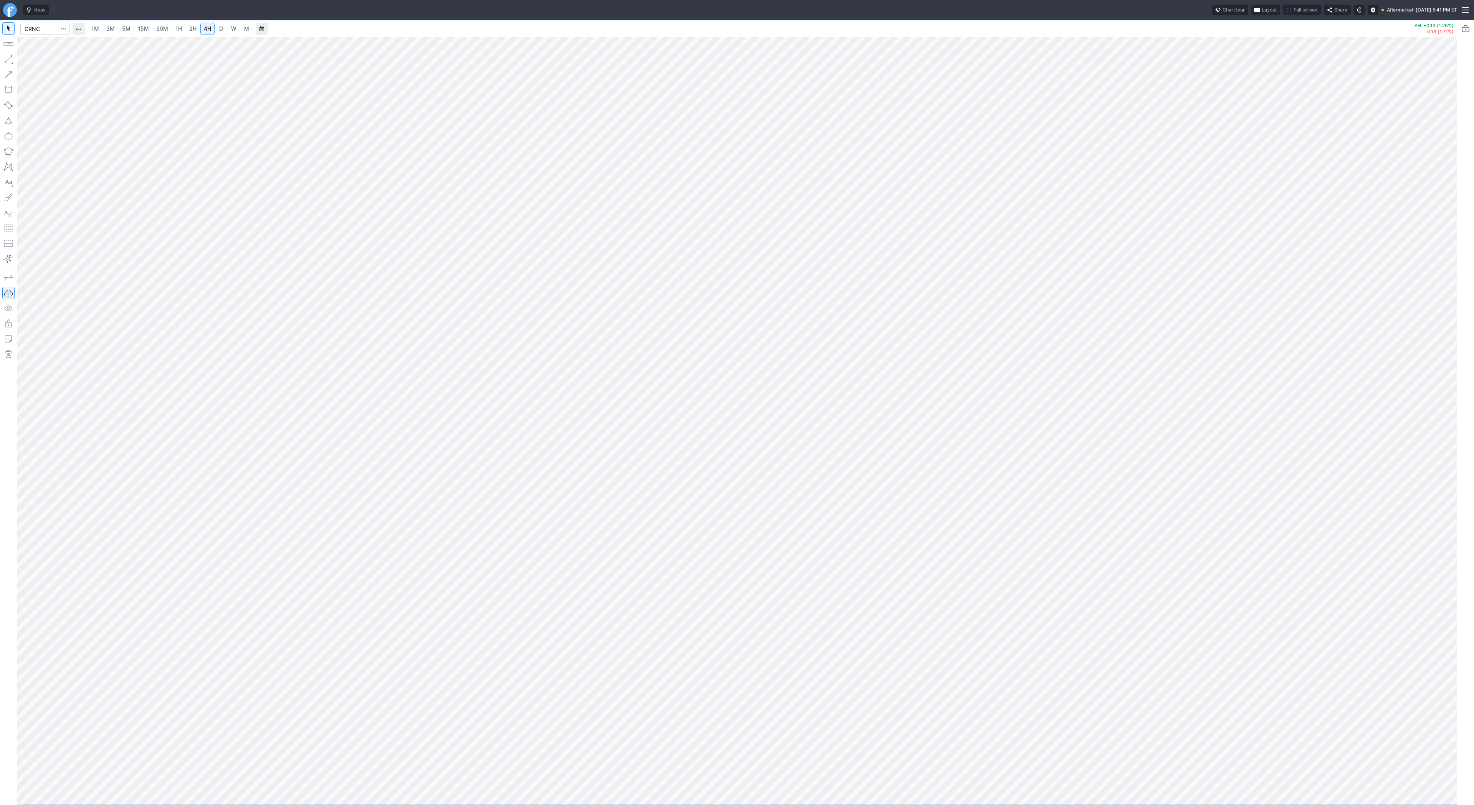
click at [223, 29] on link "D" at bounding box center [221, 29] width 12 height 12
drag, startPoint x: 1447, startPoint y: 577, endPoint x: 1441, endPoint y: 493, distance: 83.9
click at [1441, 493] on div at bounding box center [1449, 419] width 16 height 749
click at [33, 62] on span "Line" at bounding box center [44, 61] width 31 height 8
drag, startPoint x: 1456, startPoint y: 564, endPoint x: 1452, endPoint y: 571, distance: 8.6
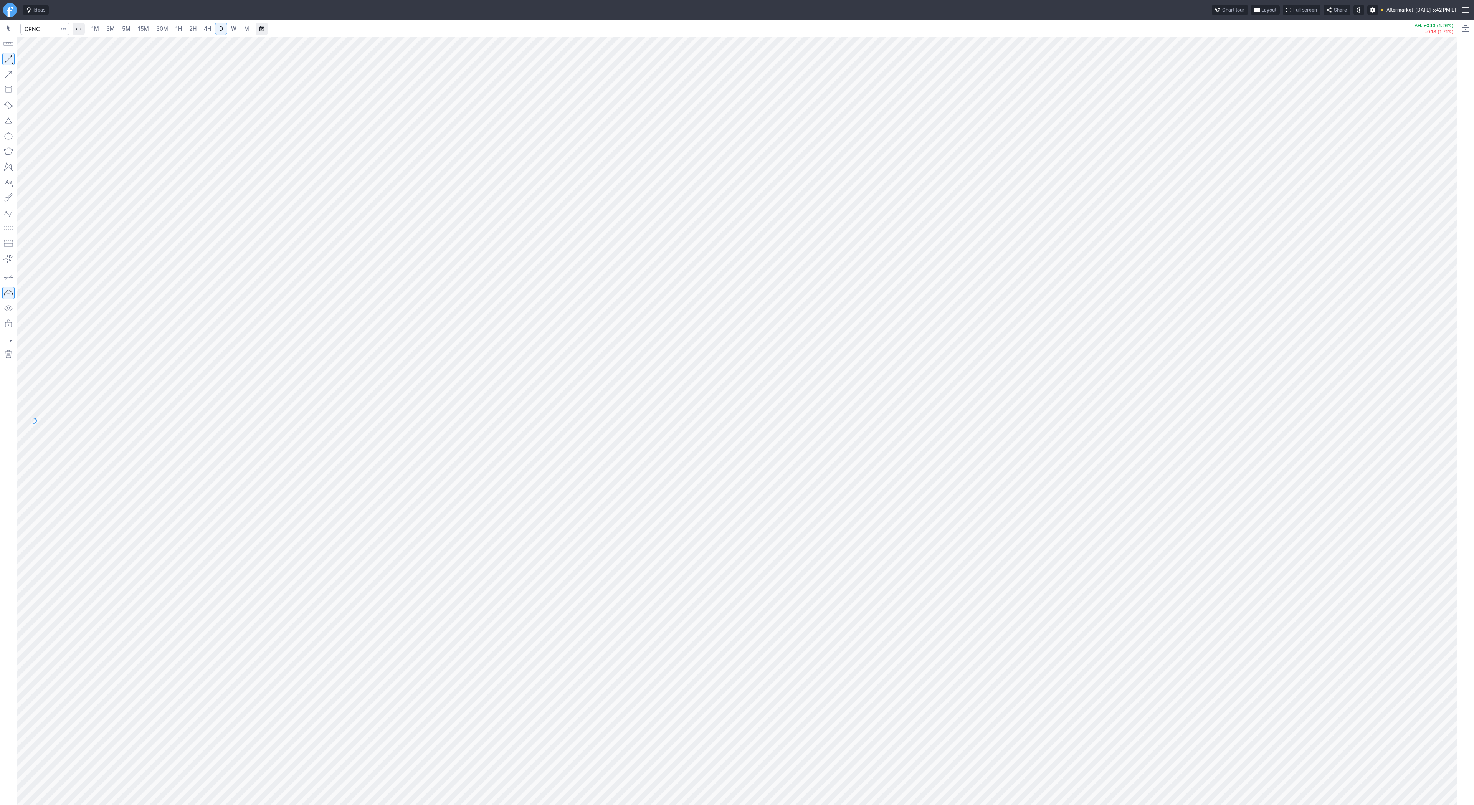
click at [1456, 569] on div at bounding box center [1449, 419] width 16 height 749
click at [35, 60] on span "Line" at bounding box center [44, 61] width 31 height 8
click at [8, 60] on button "button" at bounding box center [8, 59] width 12 height 12
click at [37, 60] on span "Line" at bounding box center [44, 61] width 31 height 8
click at [10, 56] on button "button" at bounding box center [8, 59] width 12 height 12
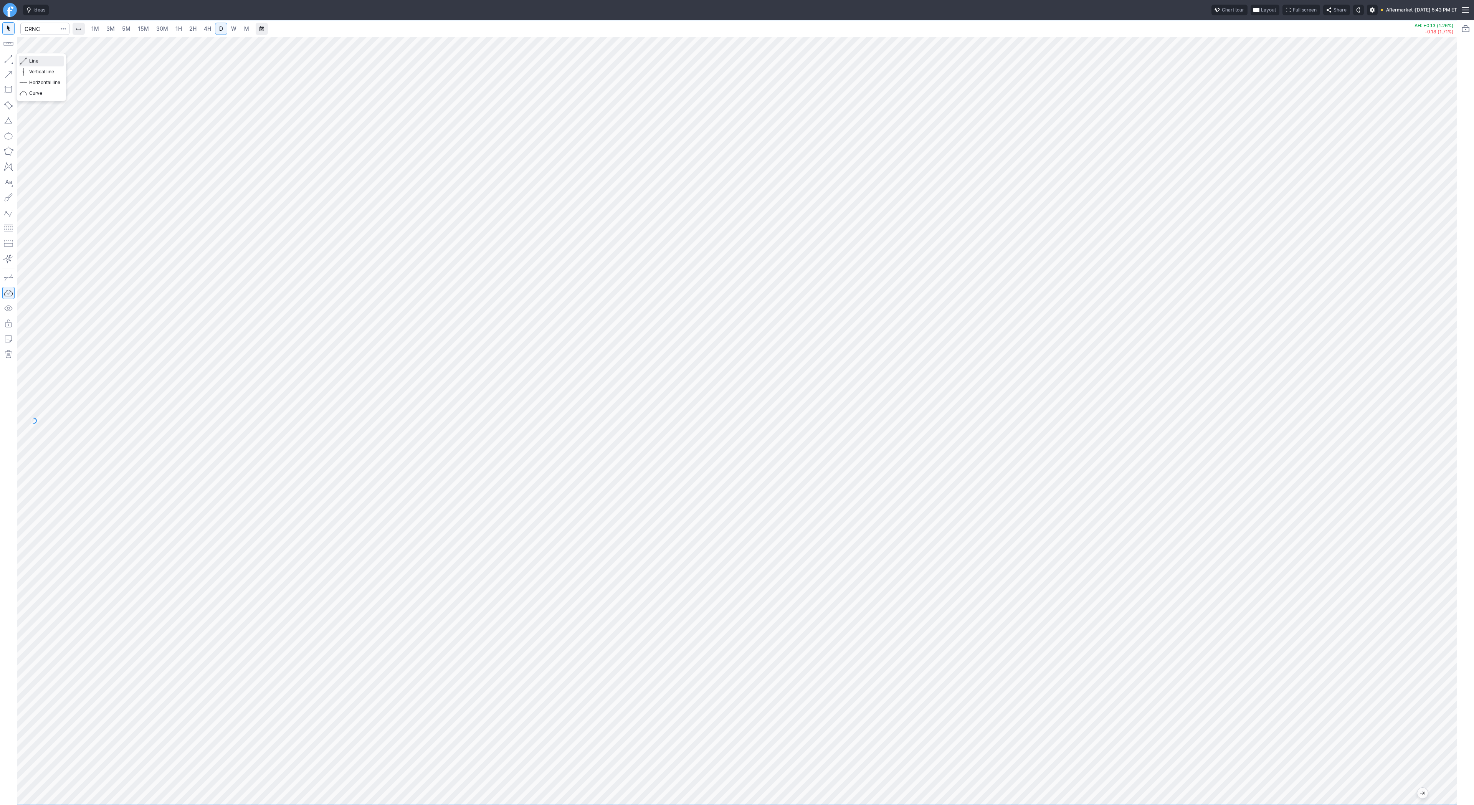
click at [31, 59] on span "Line" at bounding box center [44, 61] width 31 height 8
click at [211, 31] on link "4H" at bounding box center [207, 29] width 14 height 12
click at [223, 31] on link "D" at bounding box center [221, 29] width 12 height 12
click at [36, 23] on input "Search" at bounding box center [44, 29] width 49 height 12
type input "sbet"
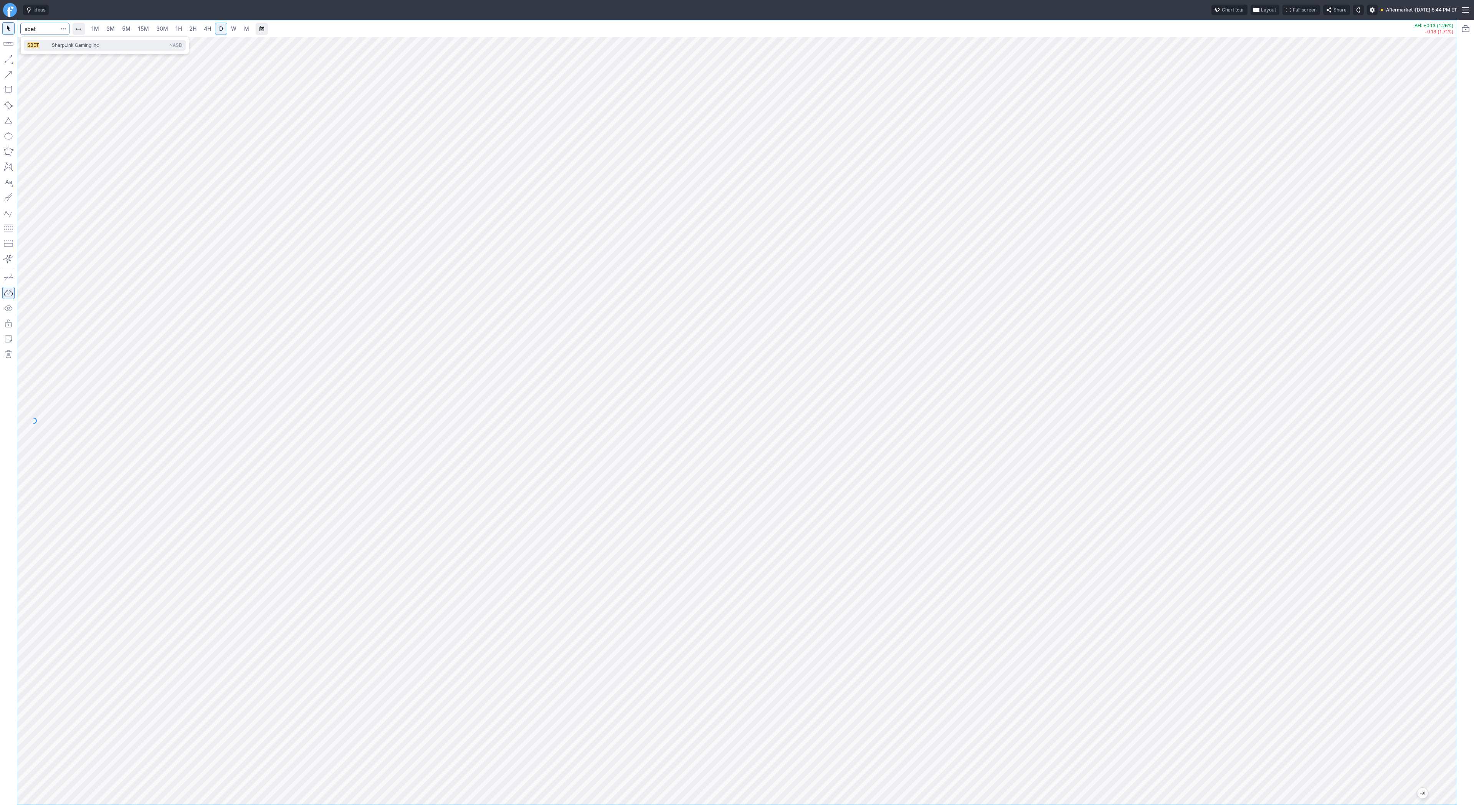
click at [91, 48] on span "SharpLink Gaming Inc" at bounding box center [75, 45] width 47 height 6
click at [178, 27] on span "1H" at bounding box center [178, 28] width 7 height 7
click at [43, 29] on input "Search" at bounding box center [44, 29] width 49 height 12
type input "pltd"
click at [46, 46] on span "PLTD" at bounding box center [39, 45] width 25 height 7
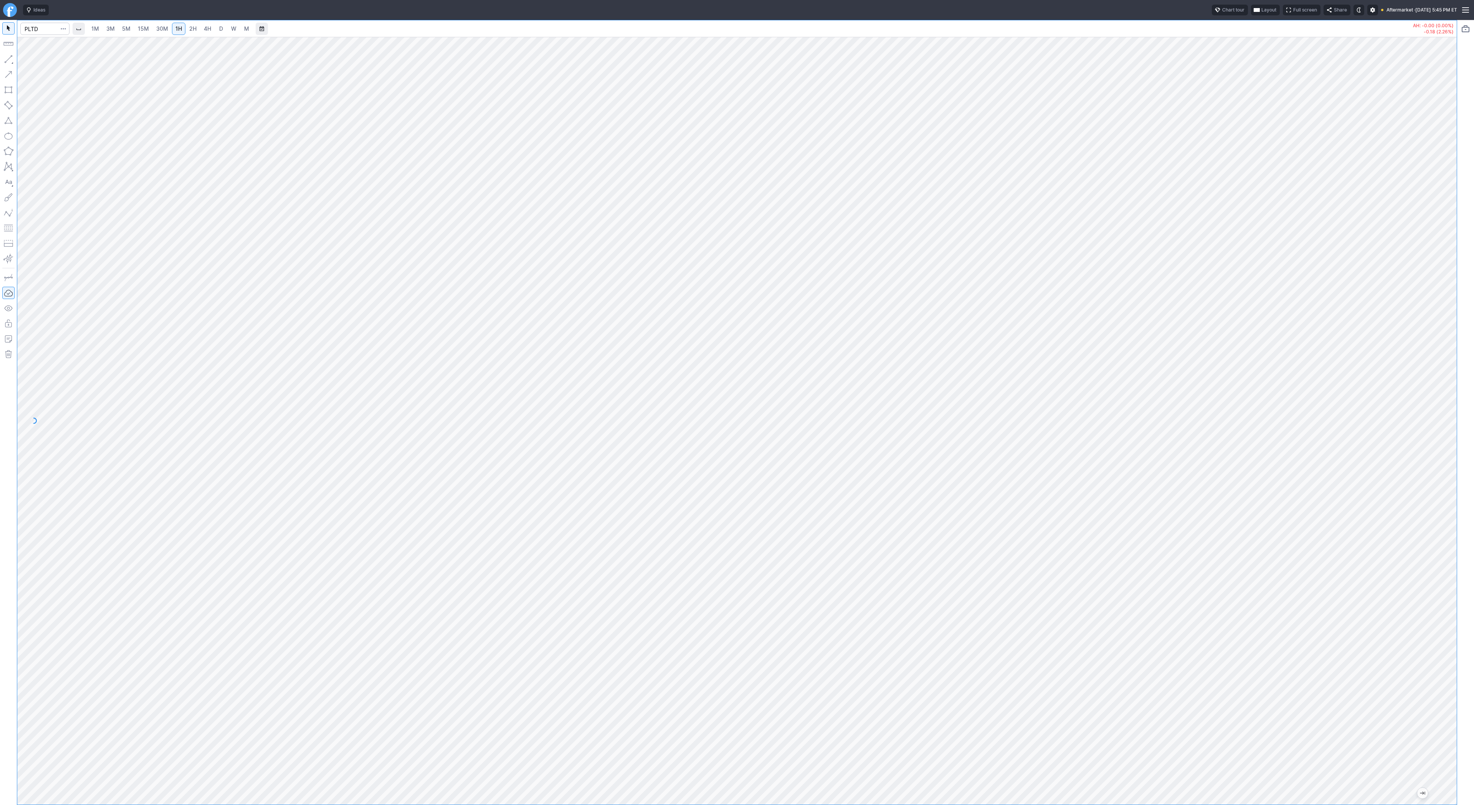
drag, startPoint x: 1448, startPoint y: 586, endPoint x: 1448, endPoint y: 633, distance: 46.8
click at [1448, 633] on div at bounding box center [1449, 419] width 16 height 749
click at [1440, 609] on div at bounding box center [737, 421] width 1440 height 768
click at [32, 60] on span "Line" at bounding box center [44, 61] width 31 height 8
click at [10, 56] on button "button" at bounding box center [8, 59] width 12 height 12
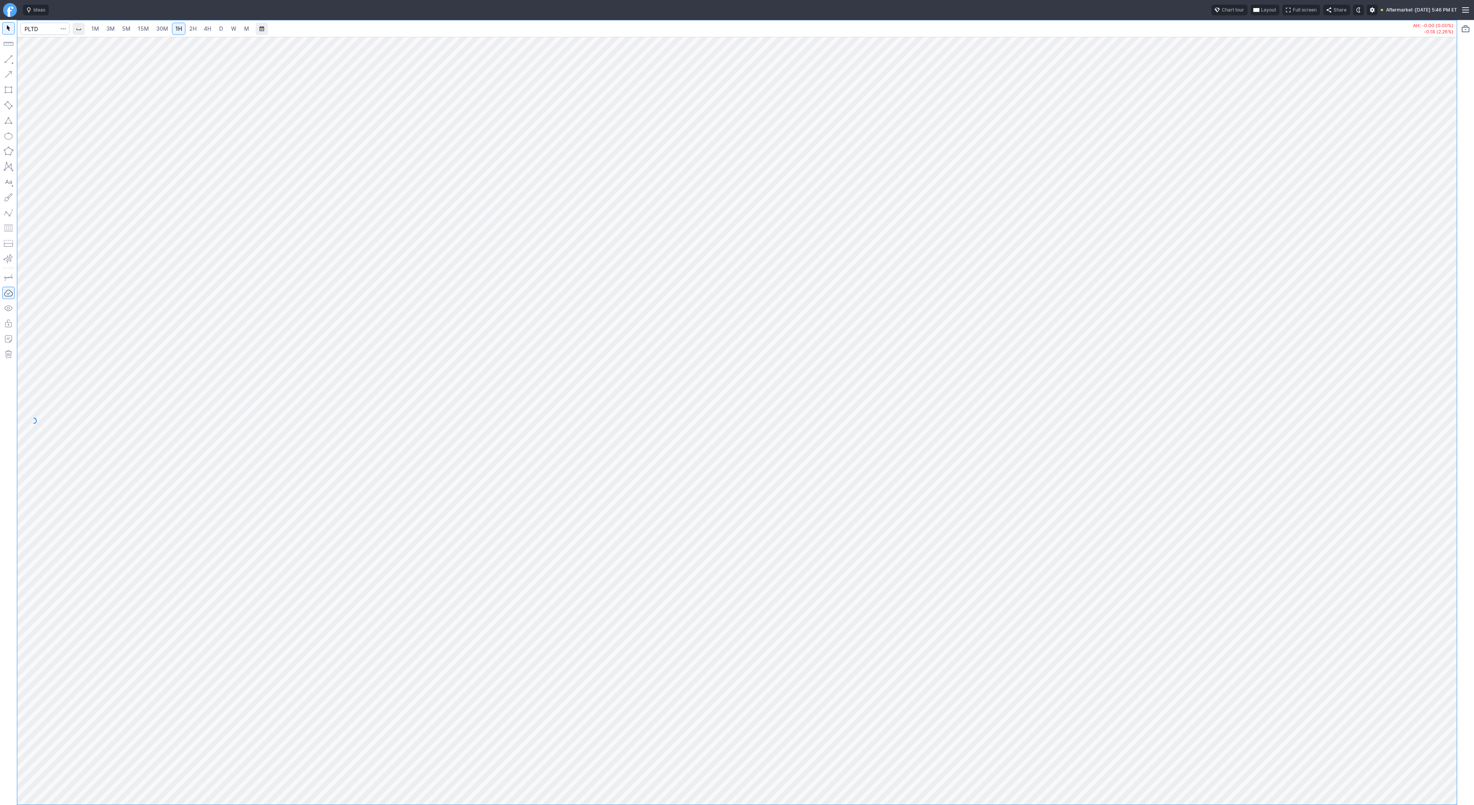
click at [205, 26] on span "4H" at bounding box center [207, 28] width 7 height 7
drag, startPoint x: 1449, startPoint y: 672, endPoint x: 1465, endPoint y: 511, distance: 161.7
click at [1465, 511] on div "1M 3M 5M 15M 30M 1H 2H 4H D W M AH: -0.00 (0.00%) -0.18 (2.26%)" at bounding box center [737, 412] width 1474 height 785
click at [10, 61] on button "button" at bounding box center [8, 59] width 12 height 12
click at [33, 59] on span "Line" at bounding box center [44, 61] width 31 height 8
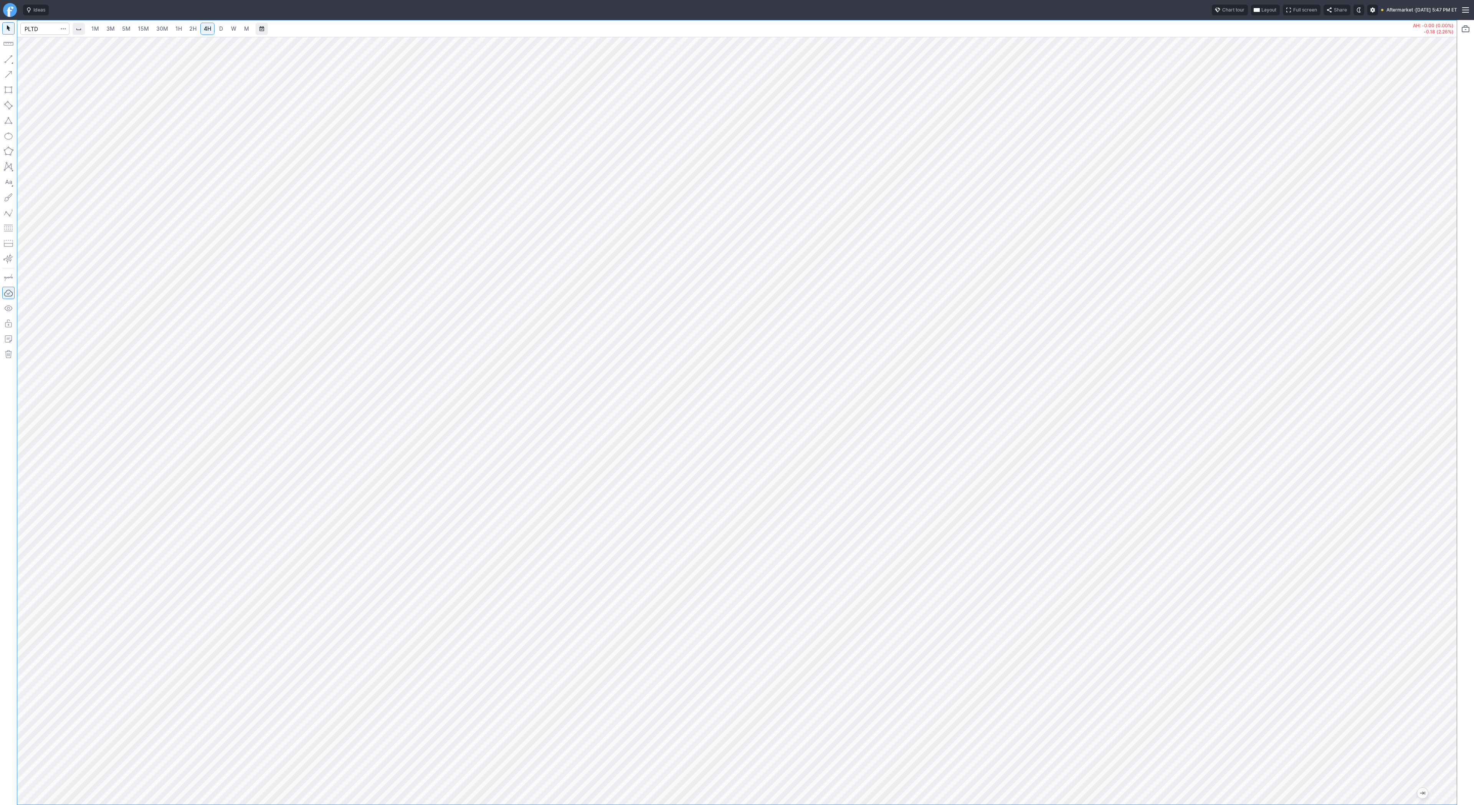
click at [1415, 563] on div at bounding box center [737, 421] width 1440 height 768
drag, startPoint x: 1441, startPoint y: 565, endPoint x: 1441, endPoint y: 339, distance: 225.8
click at [1441, 339] on div at bounding box center [1449, 419] width 16 height 749
click at [1398, 590] on div at bounding box center [737, 421] width 1440 height 768
click at [1421, 530] on div at bounding box center [737, 421] width 1440 height 768
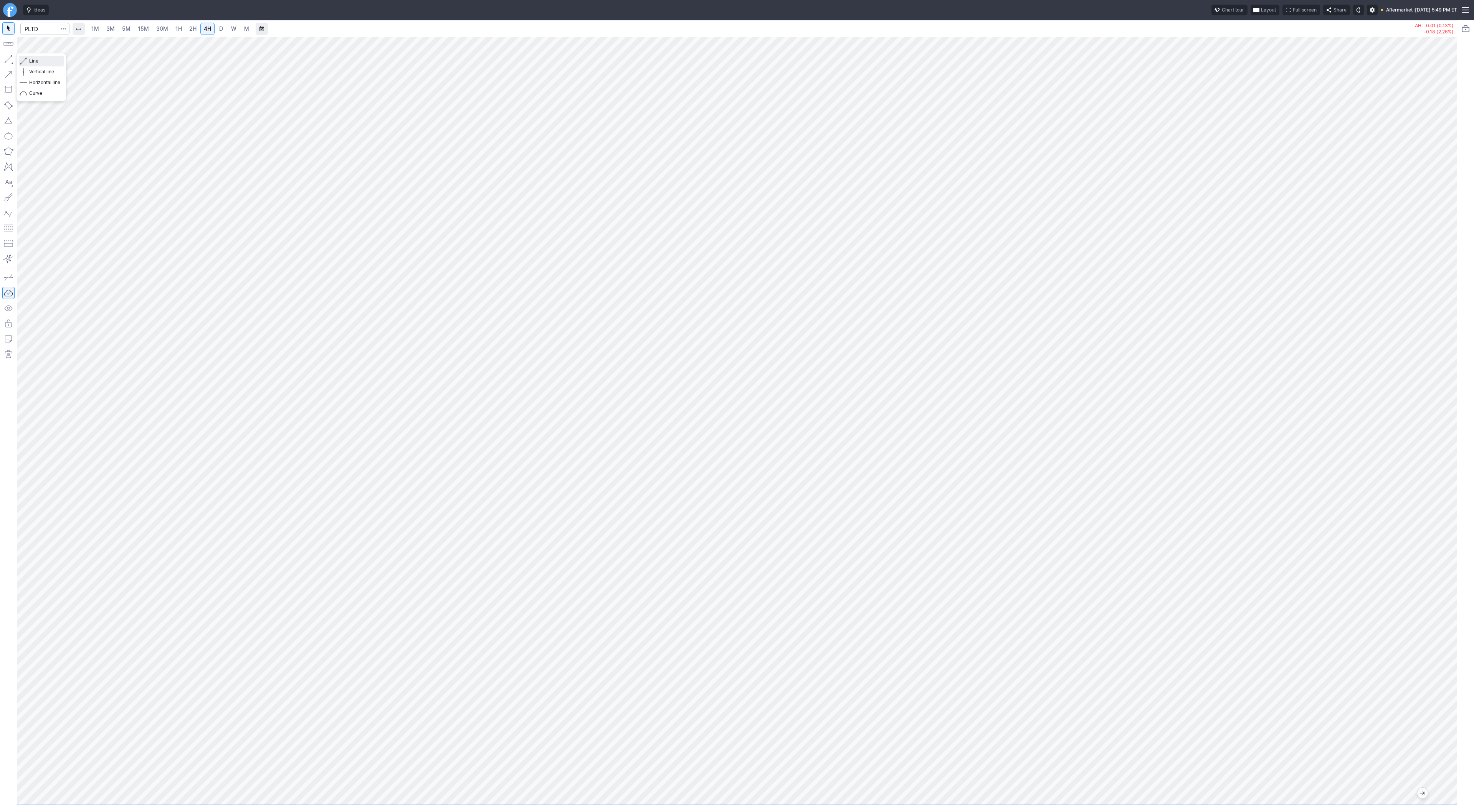
click at [31, 61] on span "Line" at bounding box center [44, 61] width 31 height 8
click at [33, 60] on span "Line" at bounding box center [44, 61] width 31 height 8
click at [29, 62] on span "Line" at bounding box center [44, 61] width 31 height 8
click at [8, 53] on button "button" at bounding box center [8, 59] width 12 height 12
click at [8, 55] on button "button" at bounding box center [8, 59] width 12 height 12
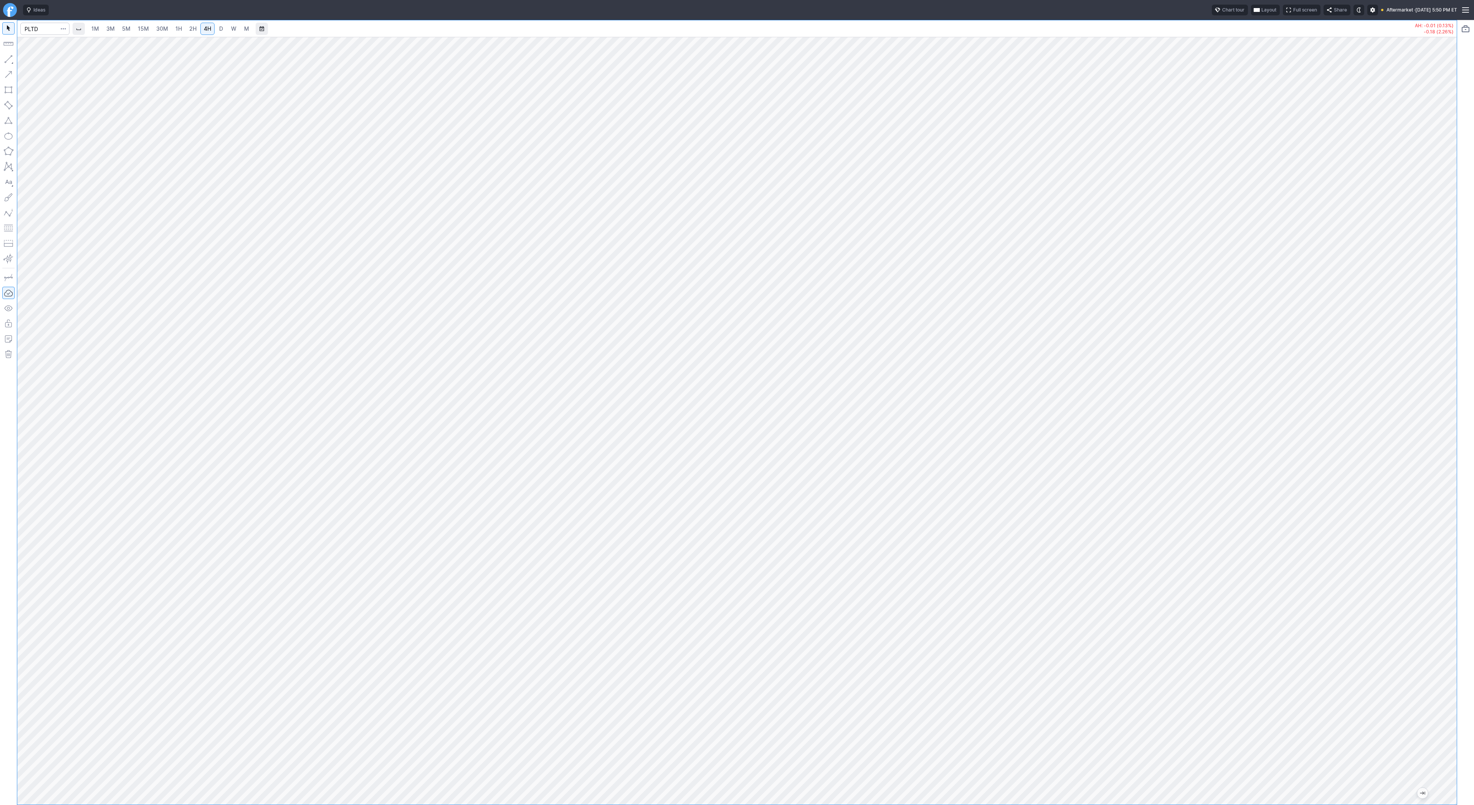
click at [1425, 143] on div at bounding box center [737, 421] width 1440 height 768
drag, startPoint x: 1453, startPoint y: 483, endPoint x: 1460, endPoint y: 399, distance: 84.3
click at [1460, 399] on div "1M 3M 5M 15M 30M 1H 2H 4H D W M AH: -0.01 (0.13%) -0.18 (2.26%)" at bounding box center [737, 412] width 1474 height 785
click at [8, 59] on button "button" at bounding box center [8, 59] width 12 height 12
click at [932, 794] on div at bounding box center [735, 798] width 1411 height 8
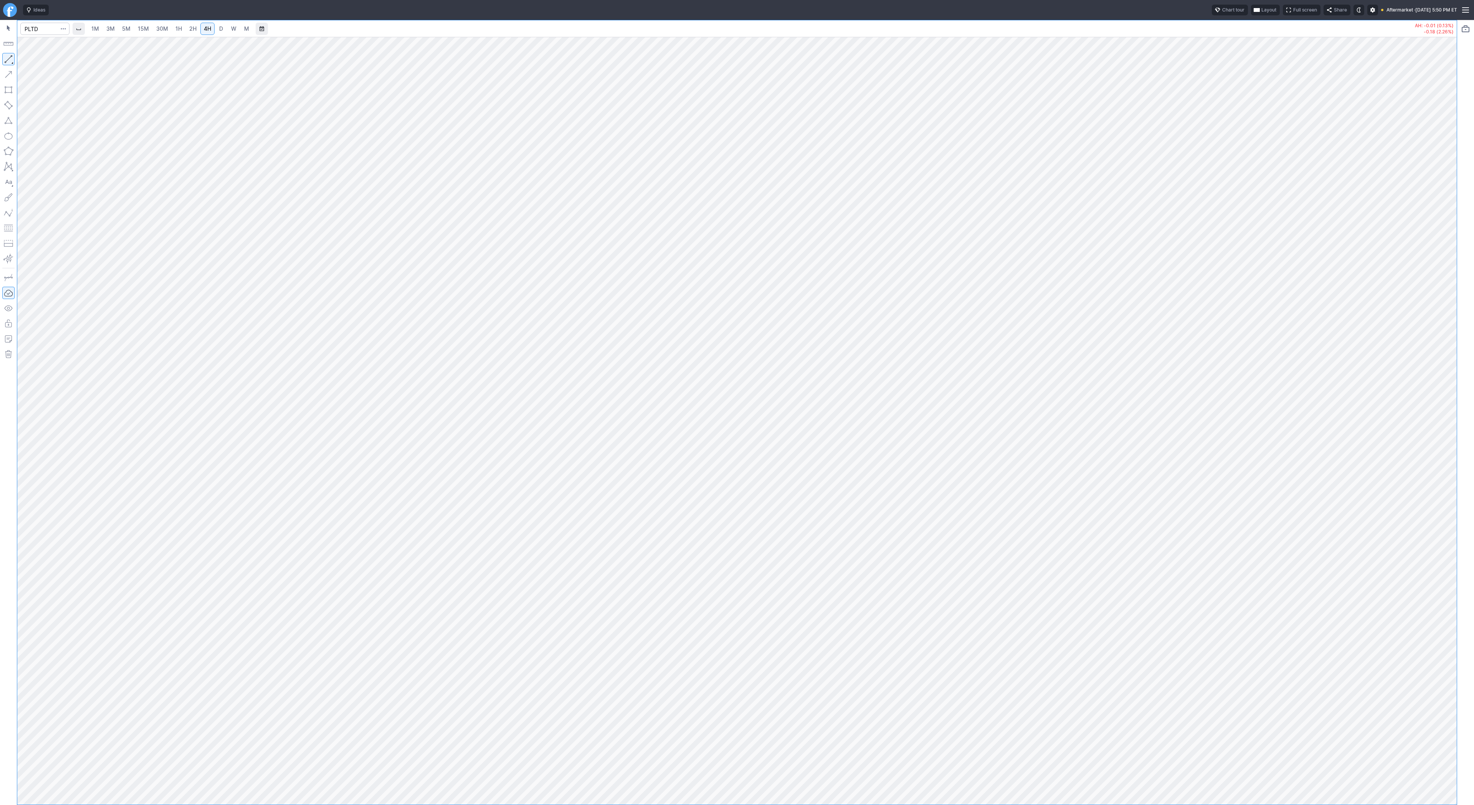
click at [1437, 611] on div at bounding box center [737, 421] width 1440 height 768
click at [28, 60] on button "Line" at bounding box center [41, 61] width 45 height 11
click at [26, 61] on span "button" at bounding box center [24, 61] width 5 height 11
click at [7, 62] on button "button" at bounding box center [8, 59] width 12 height 12
click at [35, 58] on span "Line" at bounding box center [44, 61] width 31 height 8
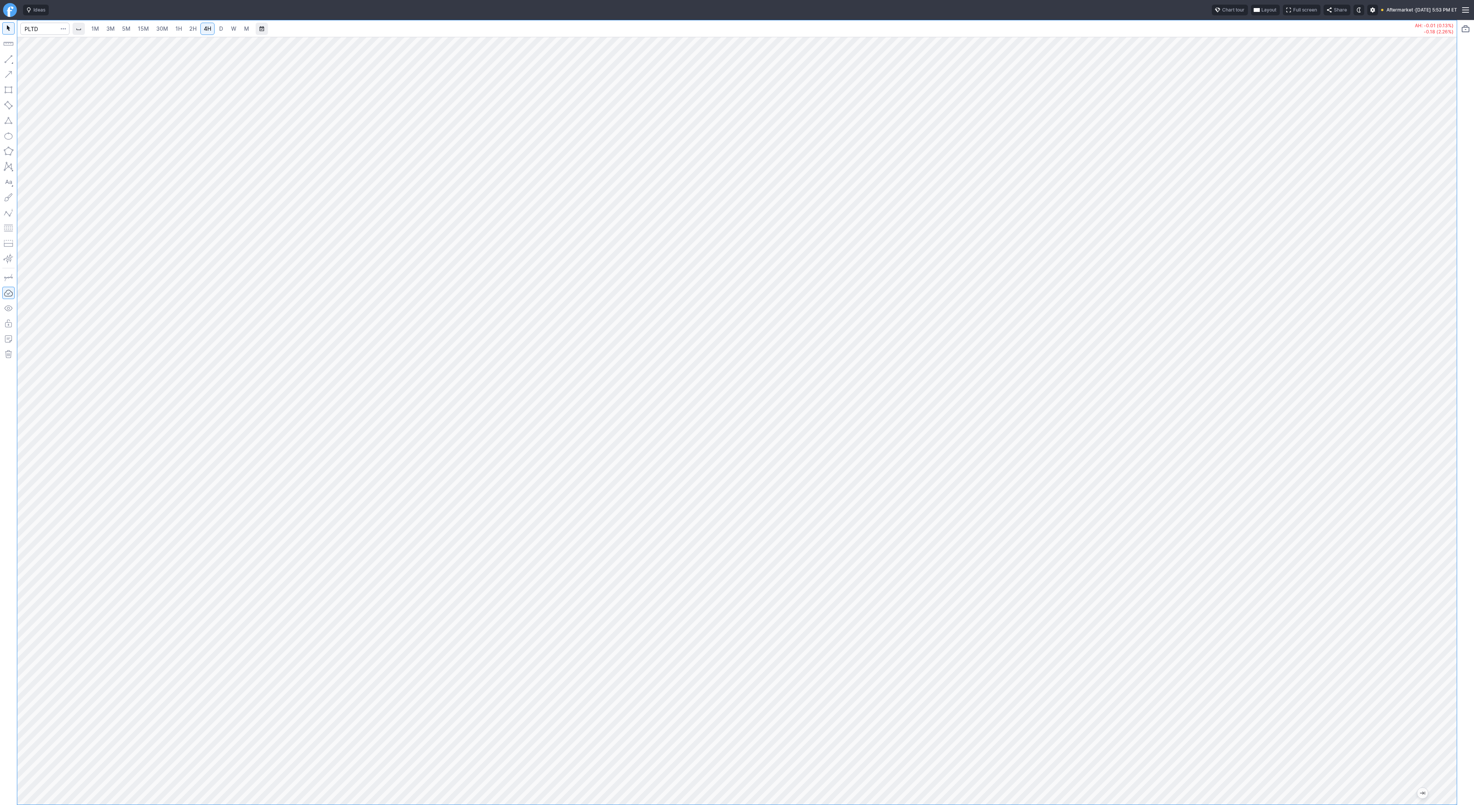
drag, startPoint x: 1451, startPoint y: 404, endPoint x: 1460, endPoint y: 387, distance: 19.2
click at [1460, 387] on div "1M 3M 5M 15M 30M 1H 2H 4H D W M AH: -0.01 (0.13%) -0.18 (2.26%)" at bounding box center [737, 412] width 1474 height 785
click at [38, 62] on span "Line" at bounding box center [44, 61] width 31 height 8
click at [31, 60] on span "Line" at bounding box center [44, 61] width 31 height 8
click at [164, 30] on span "30M" at bounding box center [162, 28] width 12 height 7
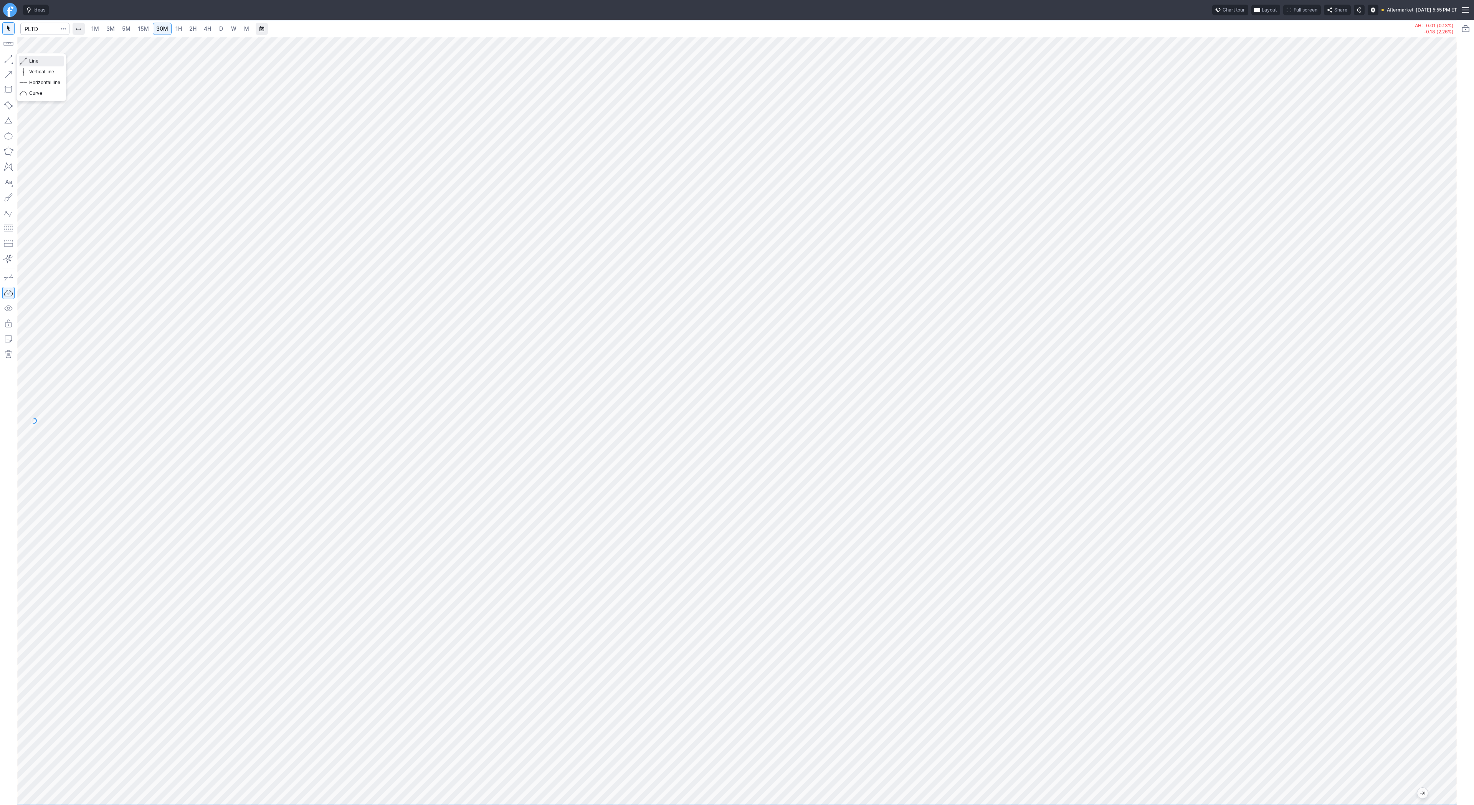
click at [31, 61] on span "Line" at bounding box center [44, 61] width 31 height 8
click at [177, 24] on link "1H" at bounding box center [178, 29] width 13 height 12
click at [12, 58] on button "button" at bounding box center [8, 59] width 12 height 12
click at [48, 30] on input "Search" at bounding box center [44, 29] width 49 height 12
type input "pltr"
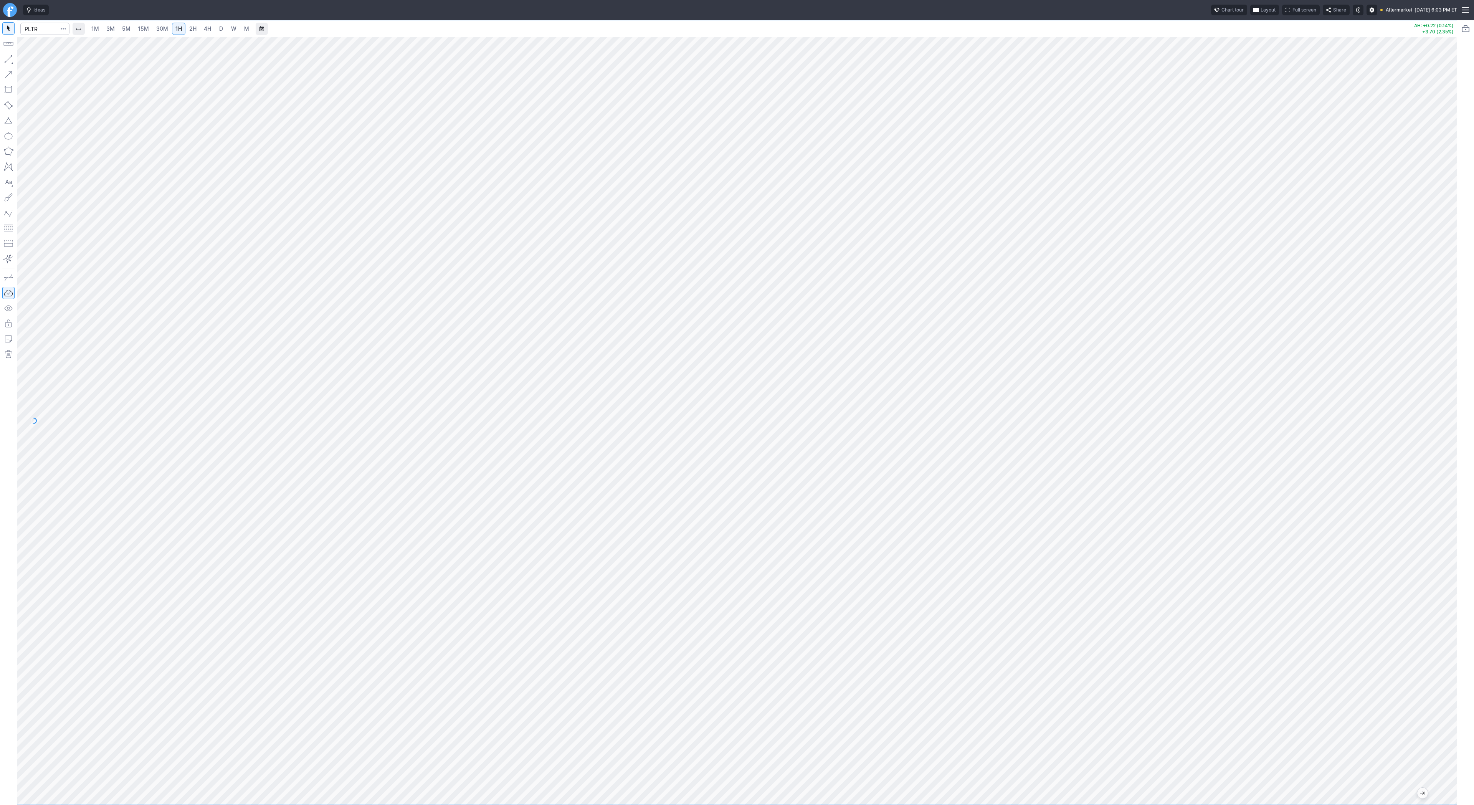
click at [1439, 509] on div at bounding box center [737, 421] width 1440 height 768
click at [14, 57] on button "button" at bounding box center [8, 59] width 12 height 12
click at [8, 59] on button "button" at bounding box center [8, 59] width 12 height 12
click at [11, 60] on button "button" at bounding box center [8, 59] width 12 height 12
click at [26, 58] on span "button" at bounding box center [24, 61] width 5 height 11
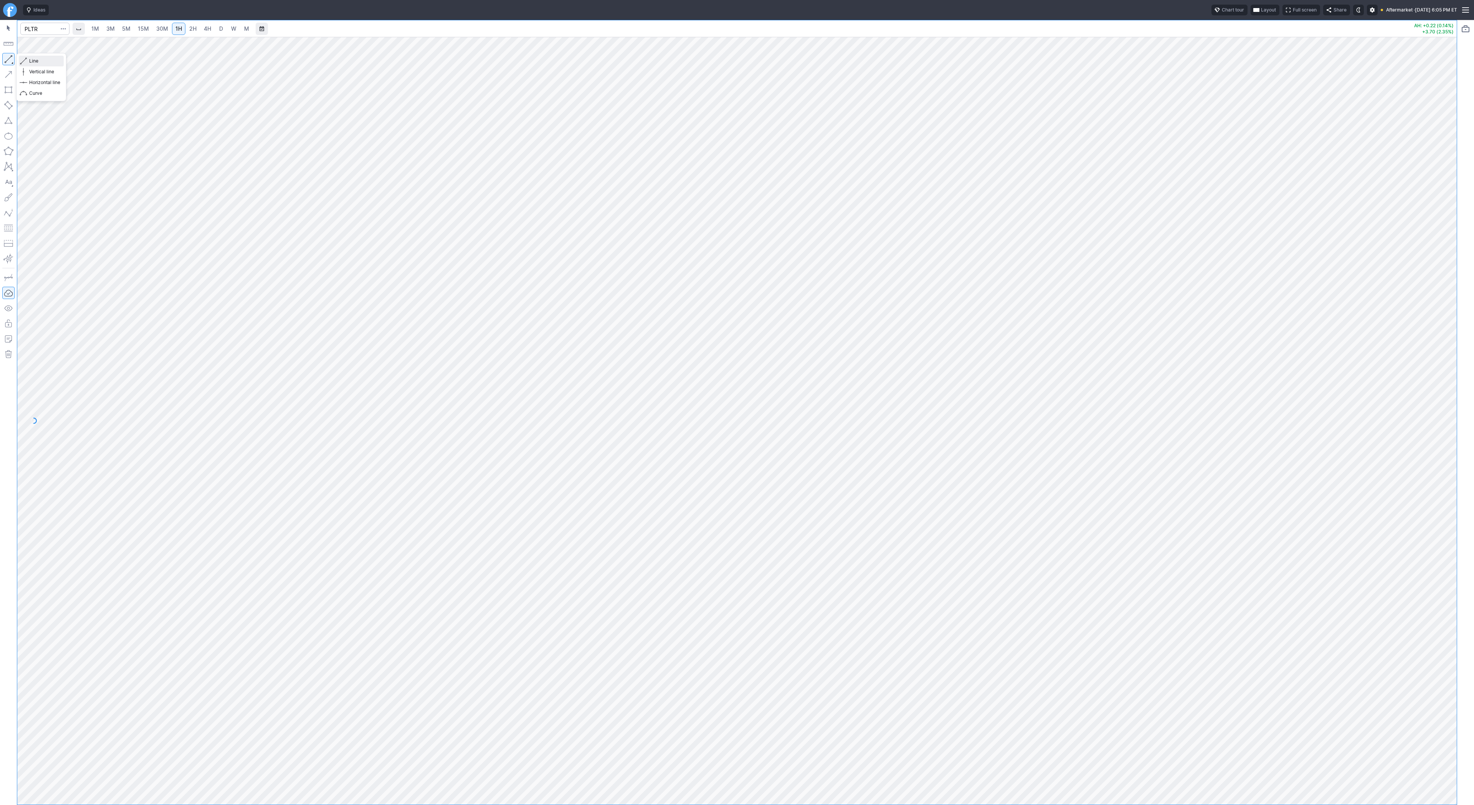
click at [32, 60] on span "Line" at bounding box center [44, 61] width 31 height 8
click at [36, 60] on span "Line" at bounding box center [44, 61] width 31 height 8
click at [38, 29] on input "Search" at bounding box center [44, 29] width 49 height 12
type input "nvda"
click at [45, 43] on span "NVDA" at bounding box center [39, 45] width 25 height 7
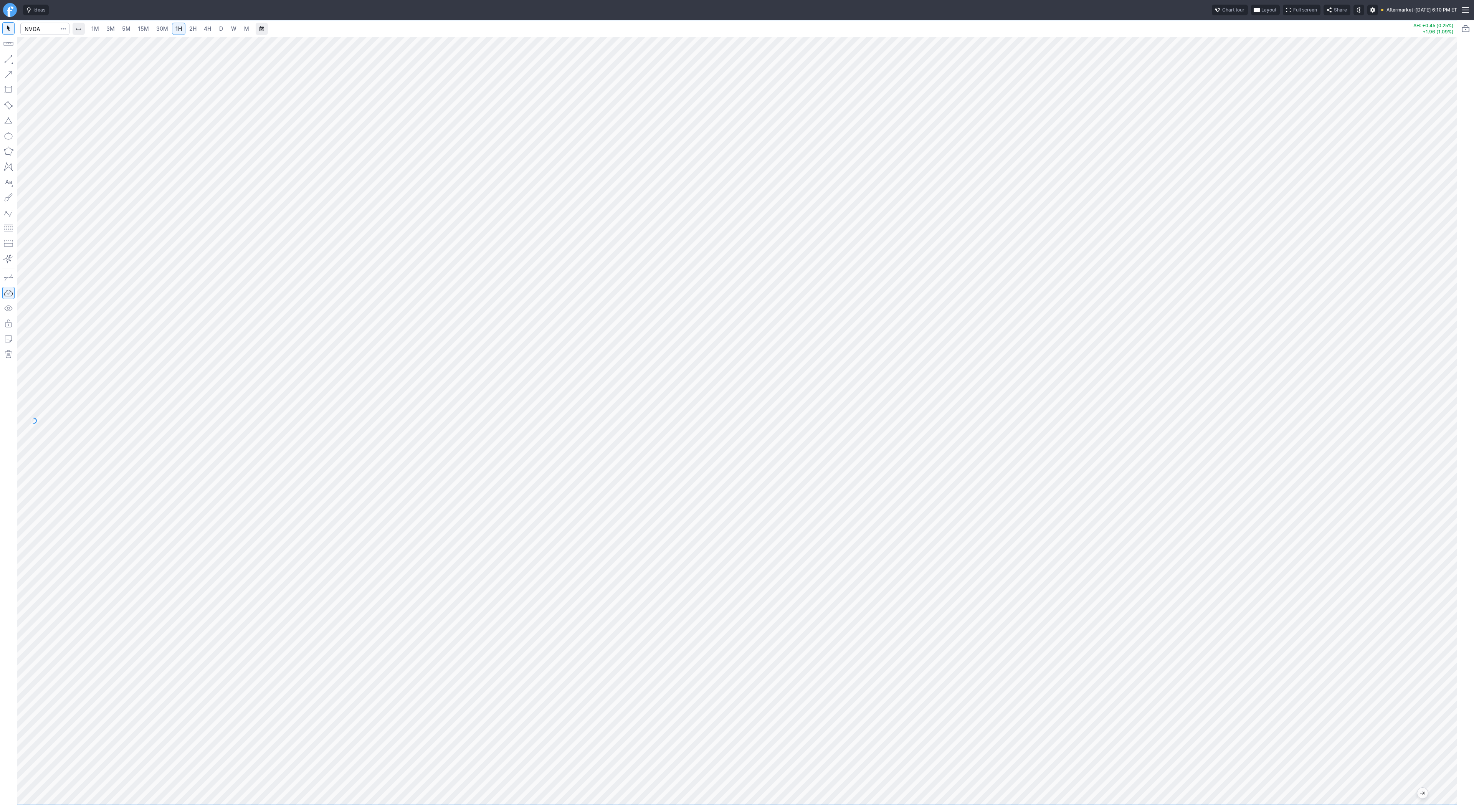
click at [1440, 397] on div at bounding box center [737, 421] width 1440 height 768
click at [218, 28] on span "D" at bounding box center [220, 29] width 5 height 8
drag, startPoint x: 1450, startPoint y: 202, endPoint x: 1448, endPoint y: 257, distance: 54.9
click at [1448, 257] on div at bounding box center [1449, 419] width 16 height 749
click at [37, 31] on input "Search" at bounding box center [44, 29] width 49 height 12
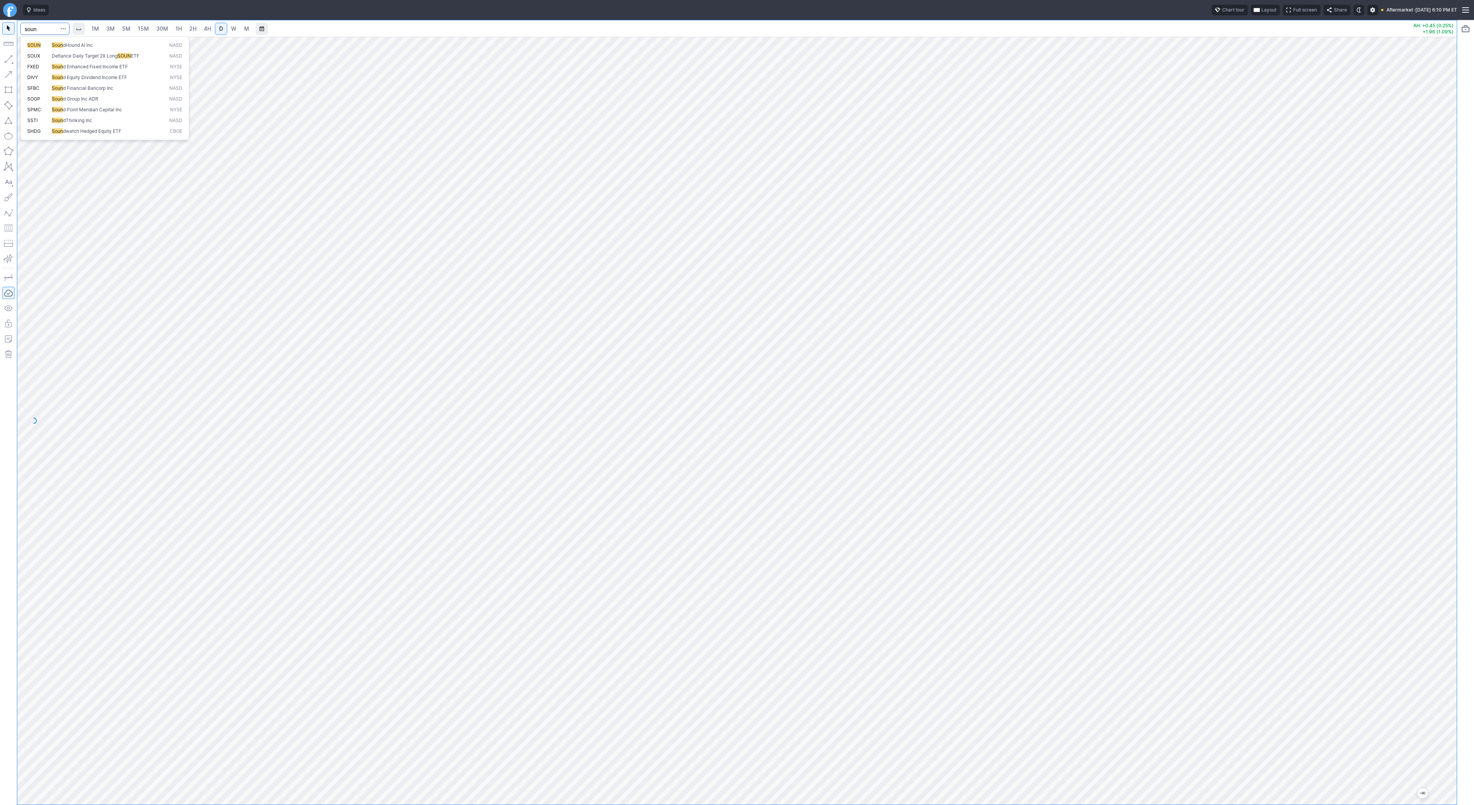
type input "soun"
click at [38, 63] on span "Line" at bounding box center [44, 61] width 31 height 8
click at [42, 60] on span "Line" at bounding box center [44, 61] width 31 height 8
drag, startPoint x: 5, startPoint y: 61, endPoint x: 42, endPoint y: 89, distance: 46.2
click at [5, 61] on button "button" at bounding box center [8, 59] width 12 height 12
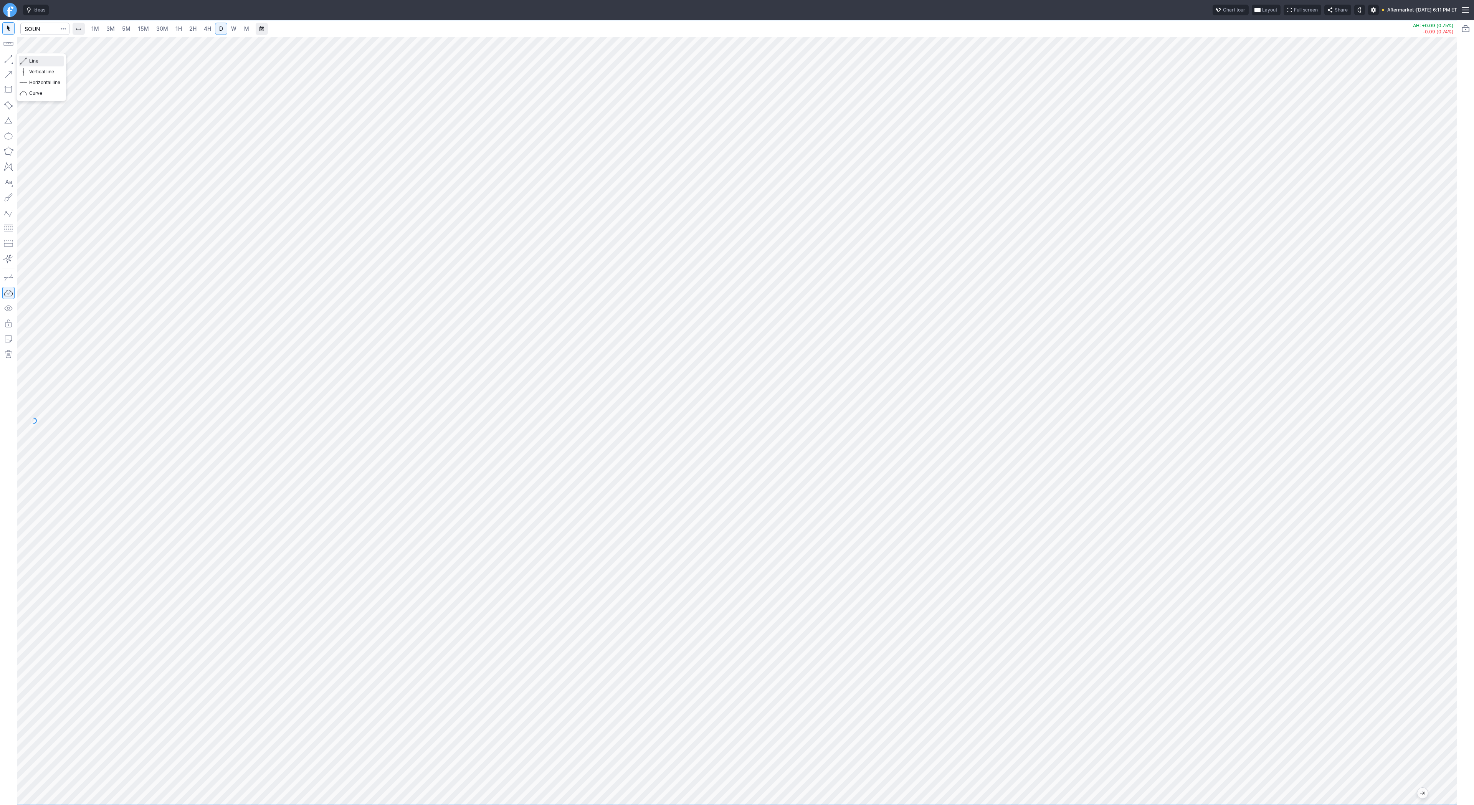
click at [33, 61] on span "Line" at bounding box center [44, 61] width 31 height 8
click at [10, 57] on button "button" at bounding box center [8, 59] width 12 height 12
click at [41, 58] on span "Line" at bounding box center [44, 61] width 31 height 8
click at [36, 63] on span "Line" at bounding box center [44, 61] width 31 height 8
click at [11, 56] on button "button" at bounding box center [8, 59] width 12 height 12
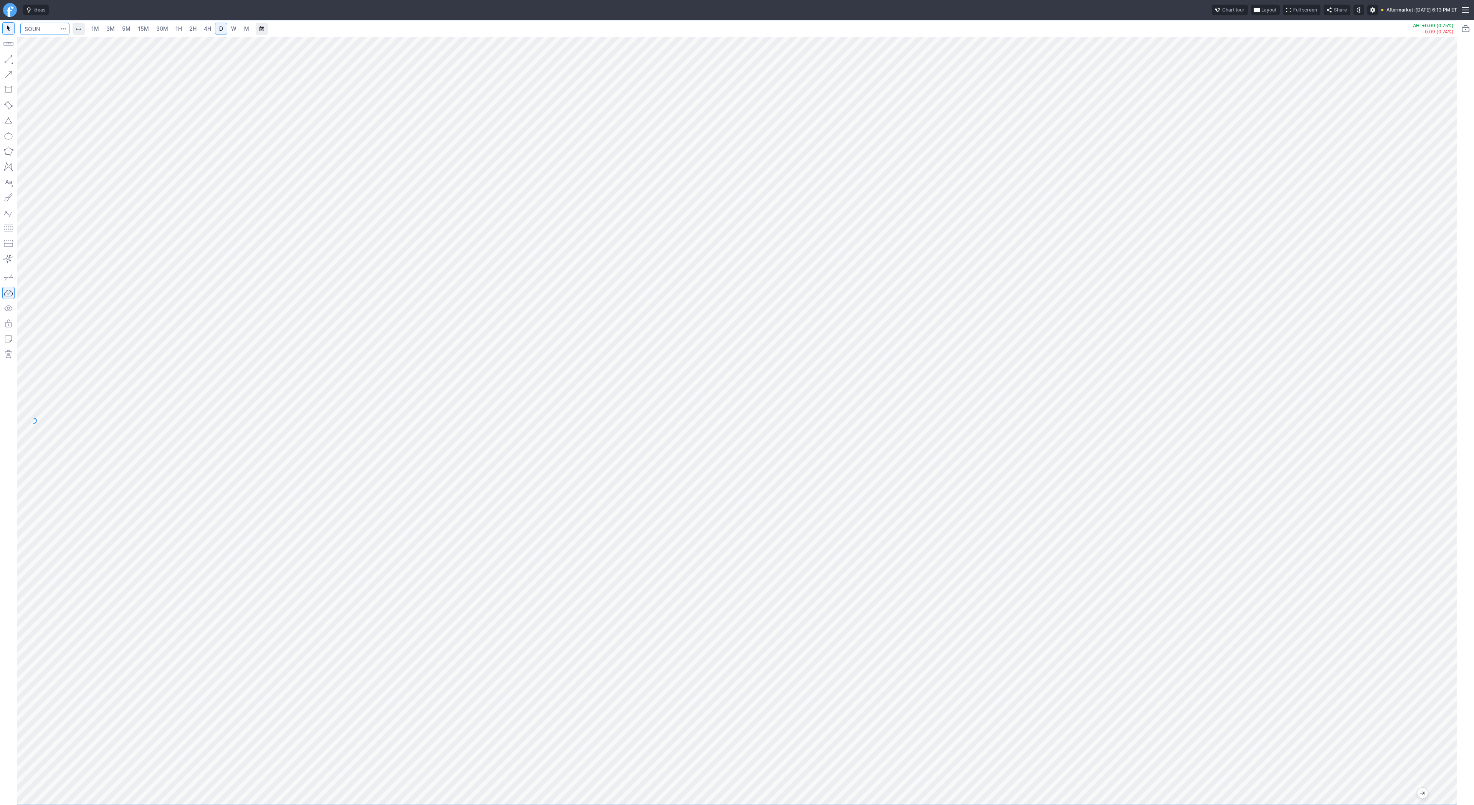
click at [38, 29] on input "Search" at bounding box center [44, 29] width 49 height 12
type input "bbai"
click at [3, 55] on button "button" at bounding box center [8, 59] width 12 height 12
drag, startPoint x: 6, startPoint y: 57, endPoint x: 39, endPoint y: 95, distance: 50.1
click at [6, 57] on button "button" at bounding box center [8, 59] width 12 height 12
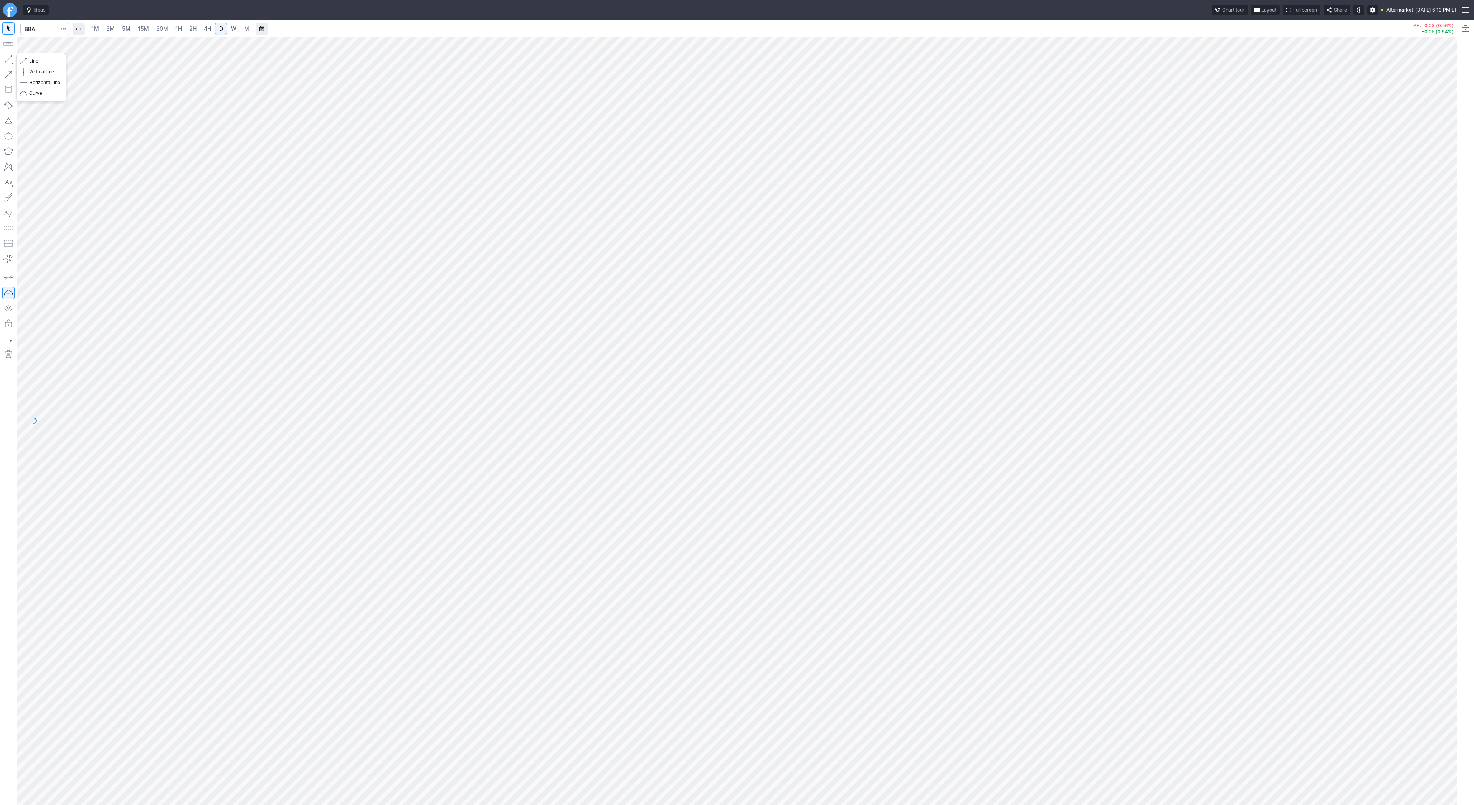
click at [8, 57] on button "button" at bounding box center [8, 59] width 12 height 12
click at [5, 60] on button "button" at bounding box center [8, 59] width 12 height 12
click at [36, 60] on span "Line" at bounding box center [44, 61] width 31 height 8
drag, startPoint x: 10, startPoint y: 58, endPoint x: 12, endPoint y: 63, distance: 5.0
click at [10, 58] on button "button" at bounding box center [8, 59] width 12 height 12
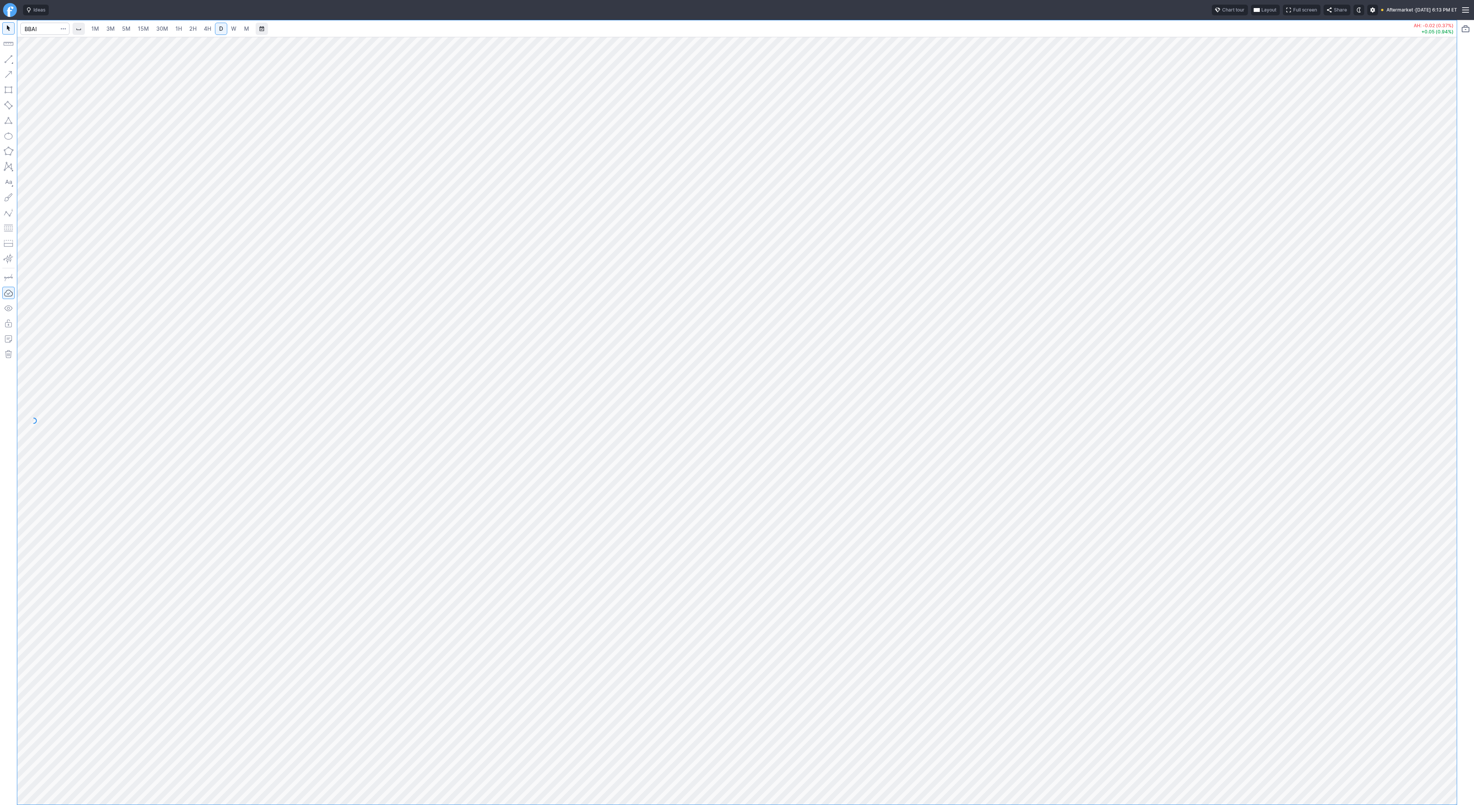
click at [11, 57] on button "button" at bounding box center [8, 59] width 12 height 12
